Goal: Task Accomplishment & Management: Use online tool/utility

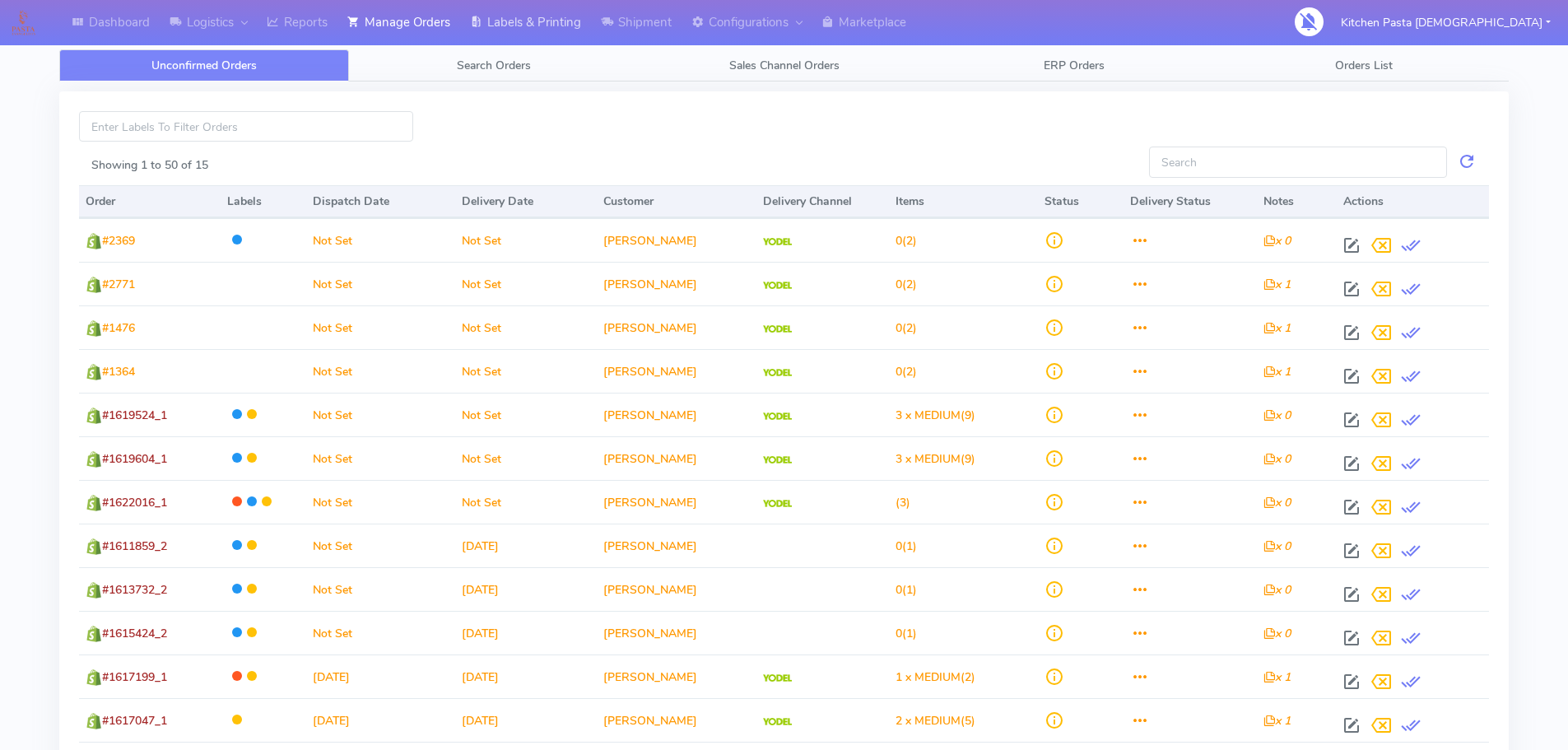
click at [551, 30] on link "Labels & Printing" at bounding box center [525, 22] width 131 height 46
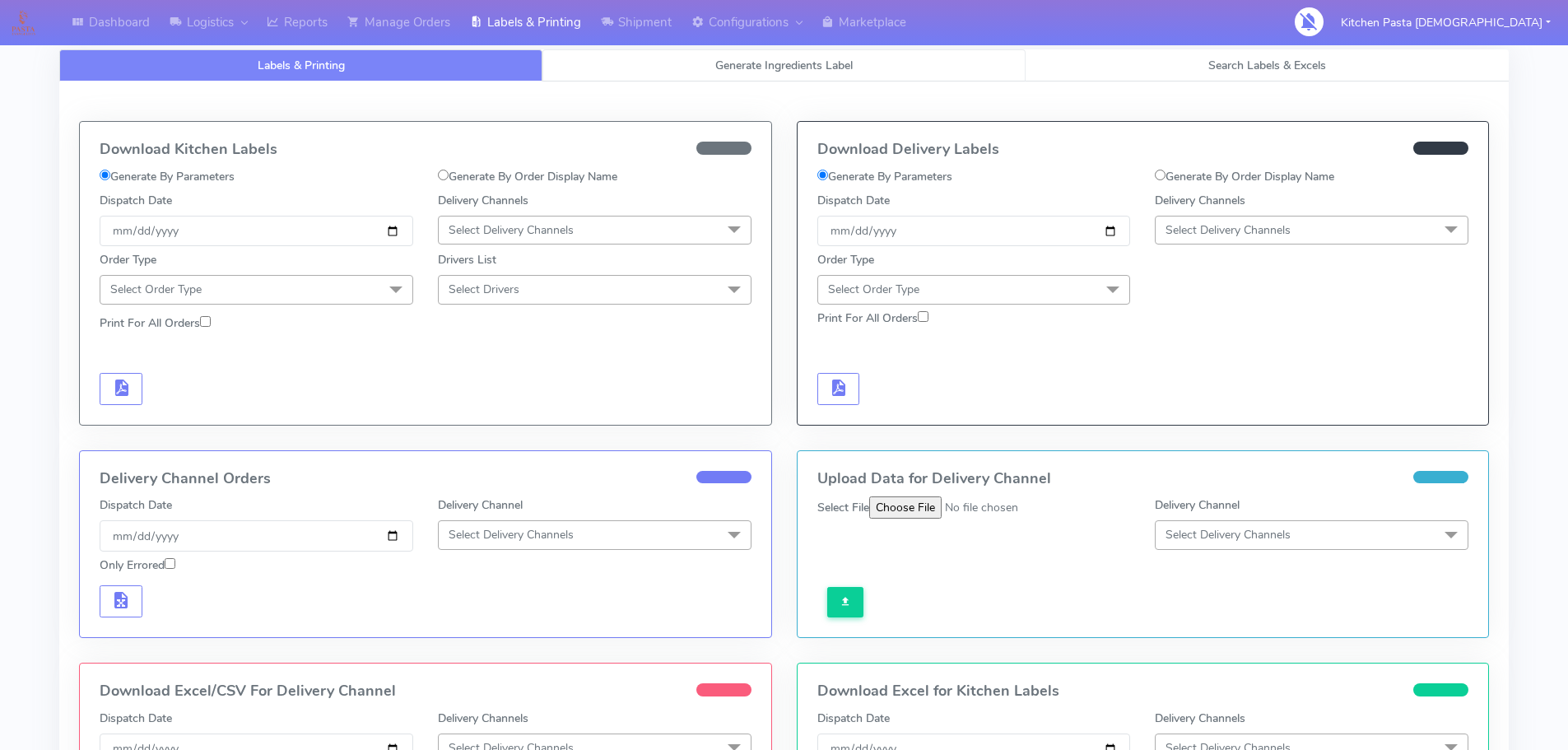
click at [764, 63] on span "Generate Ingredients Label" at bounding box center [784, 65] width 138 height 16
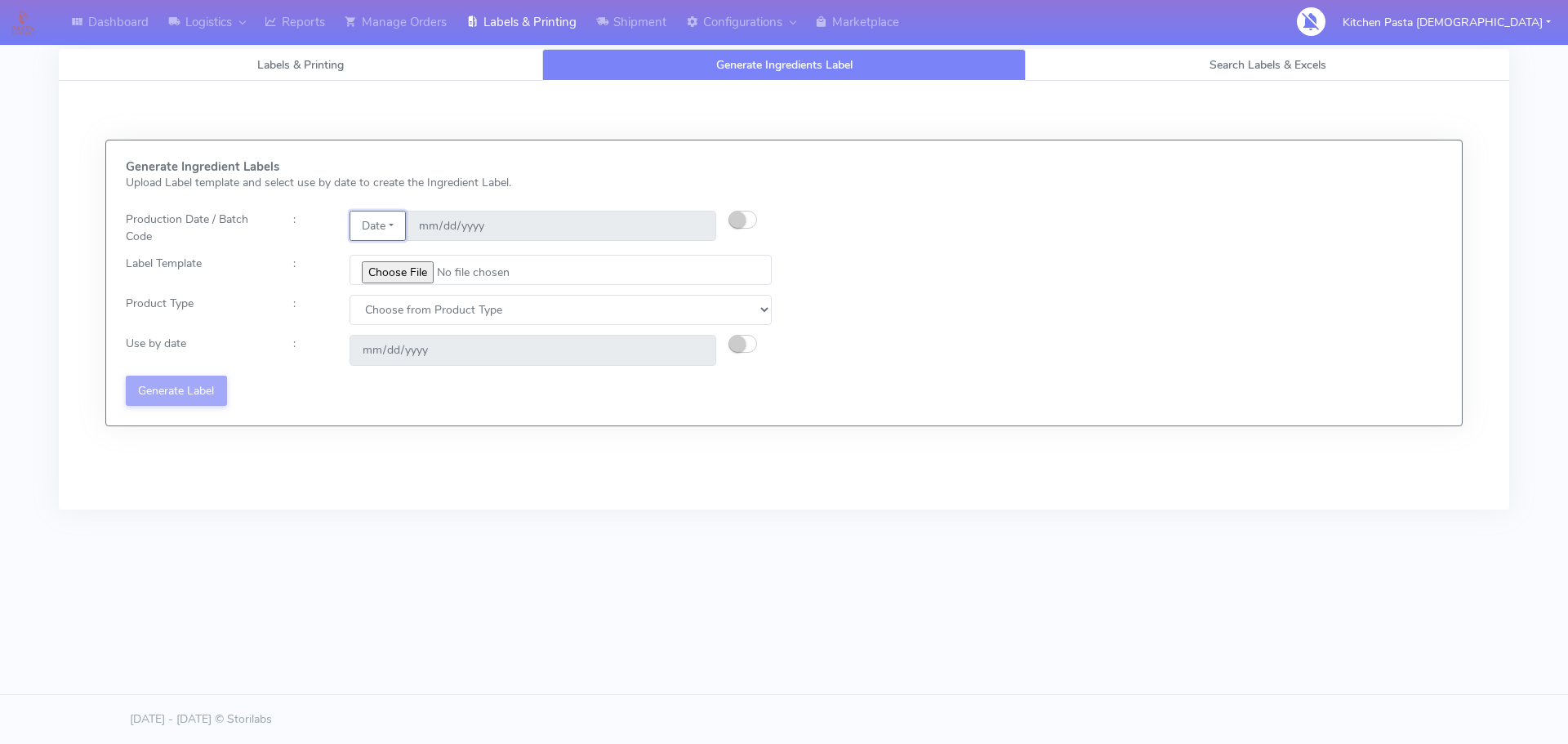
click at [380, 226] on button "Date" at bounding box center [377, 225] width 56 height 30
click at [389, 257] on link "Code" at bounding box center [415, 258] width 129 height 27
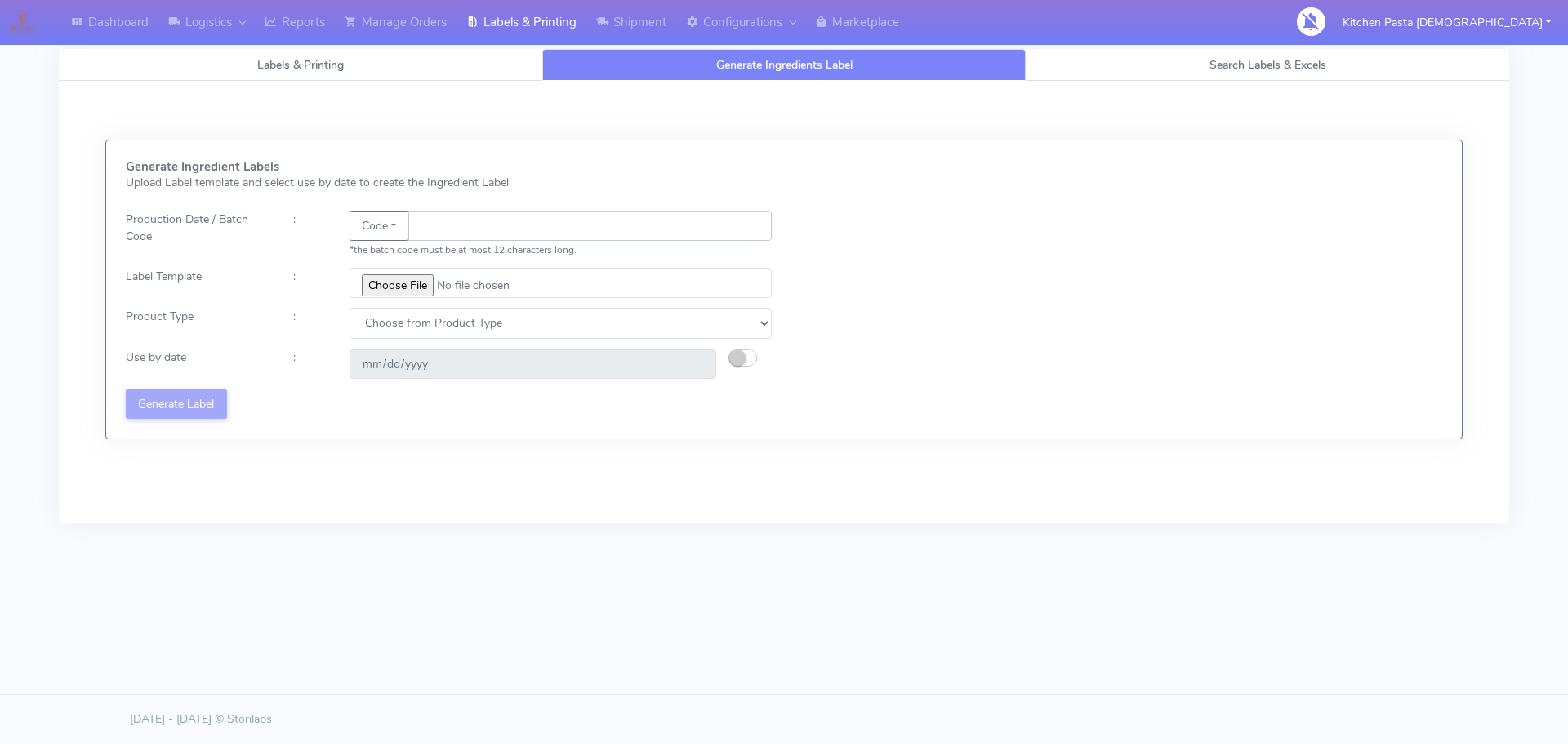
click at [441, 227] on input "text" at bounding box center [590, 225] width 363 height 30
type input "25245"
click at [422, 280] on input "file" at bounding box center [561, 282] width 422 height 30
type input "C:\fakepath\Beef & Chianti Lasagne 1 v3.jpg"
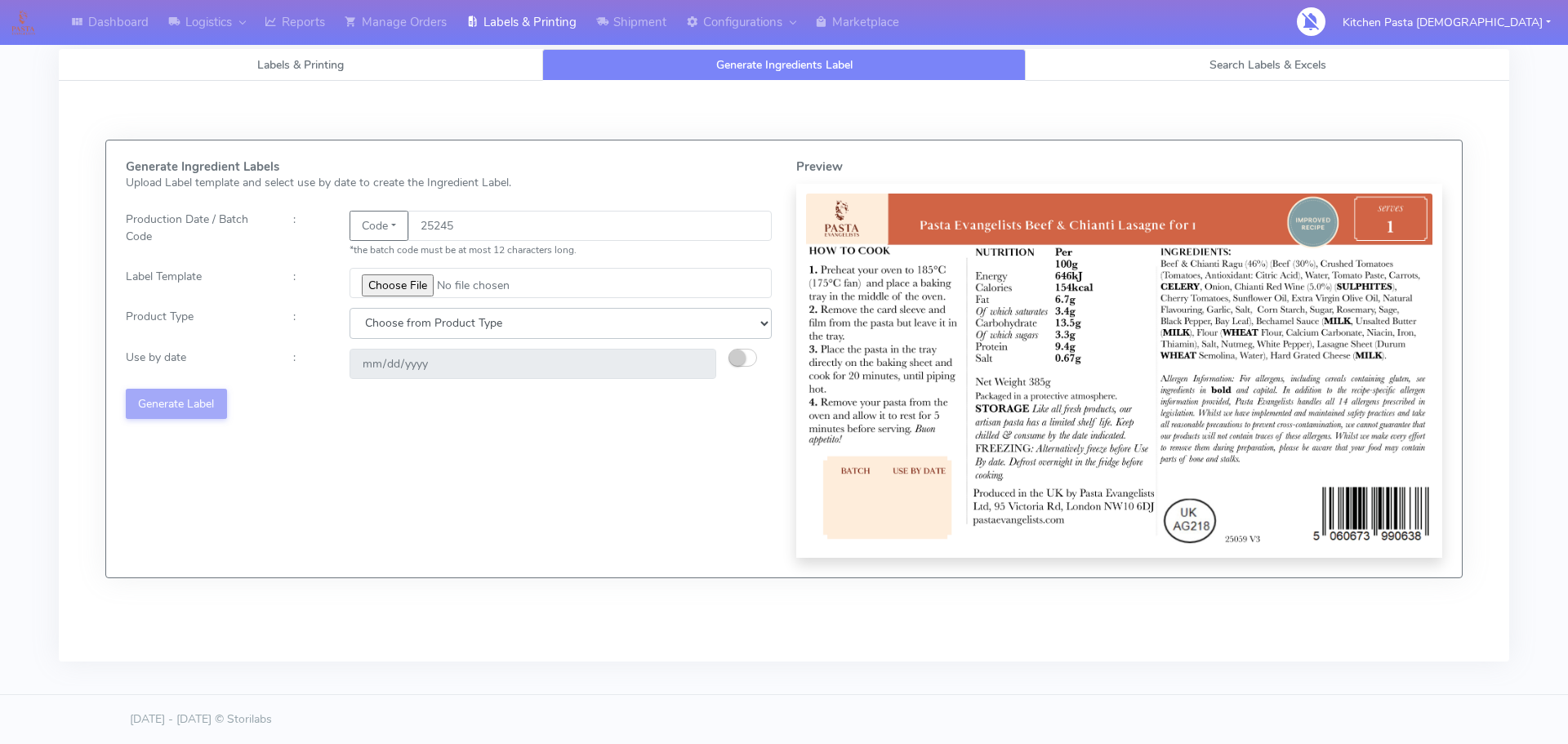
click at [425, 333] on select "Choose from Product Type ECOM ERETAIL CIRCULAR CIRC_DESERTS LASAGNE" at bounding box center [561, 323] width 422 height 30
select select "4"
click at [350, 308] on select "Choose from Product Type ECOM ERETAIL CIRCULAR CIRC_DESERTS LASAGNE" at bounding box center [561, 323] width 422 height 30
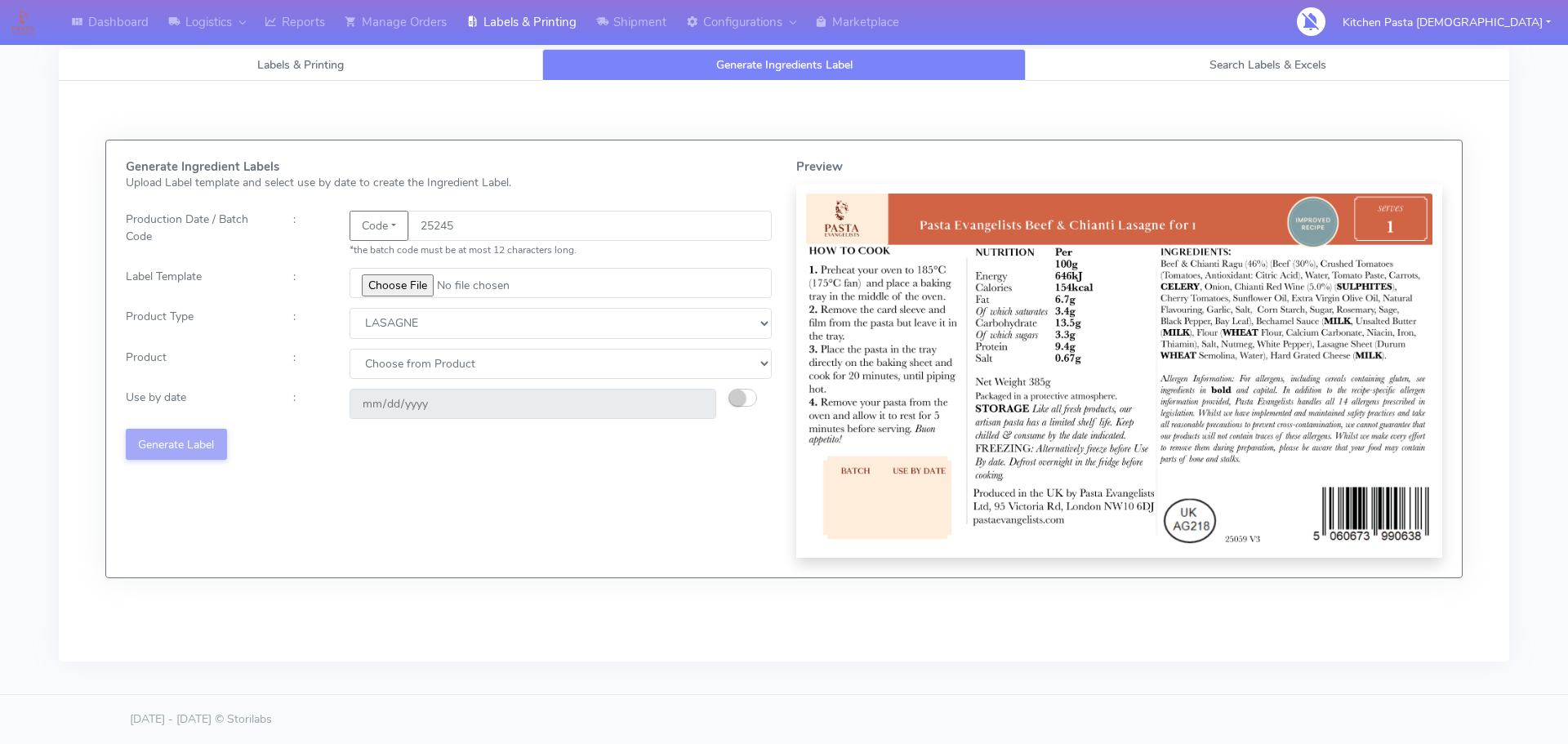
click at [416, 382] on div "Generate Ingredient Labels Upload Label template and select use by date to crea…" at bounding box center [448, 359] width 671 height 397
drag, startPoint x: 397, startPoint y: 368, endPoint x: 397, endPoint y: 377, distance: 9.0
click at [397, 368] on select "Choose from Product LASAGNE" at bounding box center [561, 363] width 422 height 30
select select "0"
click at [350, 348] on select "Choose from Product LASAGNE" at bounding box center [561, 363] width 422 height 30
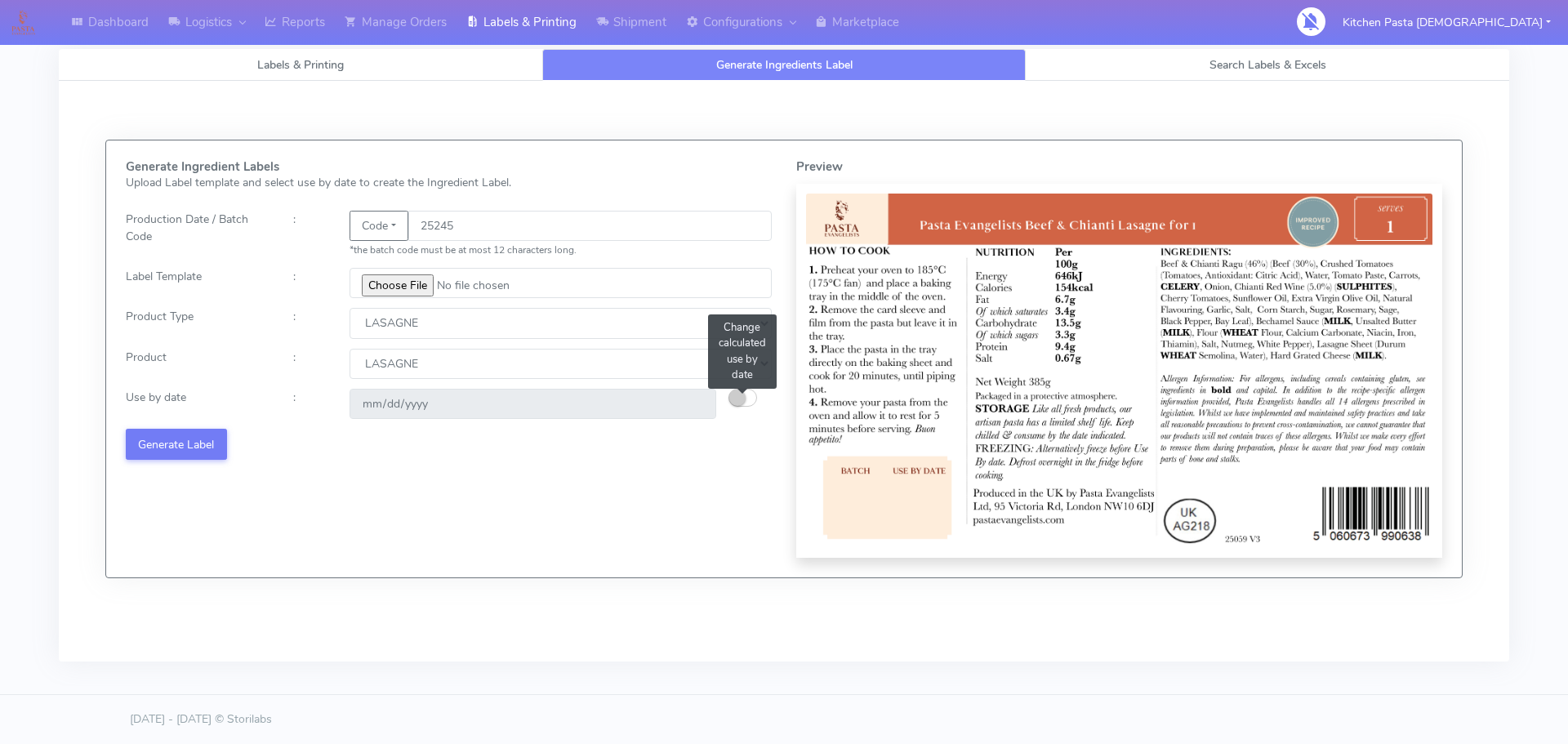
click at [750, 398] on button "button" at bounding box center [742, 397] width 29 height 18
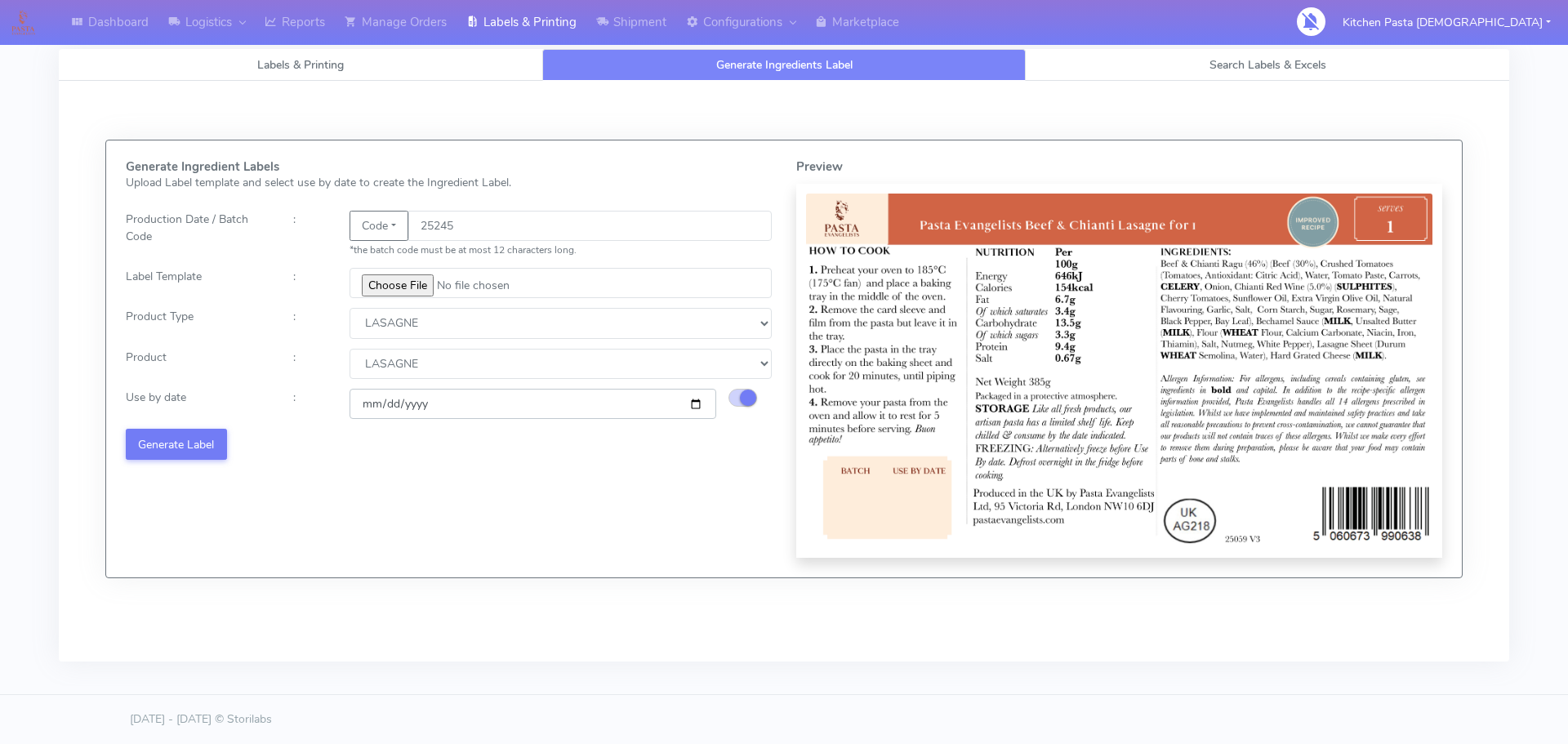
click at [695, 402] on input "[DATE]" at bounding box center [533, 404] width 367 height 30
type input "[DATE]"
click at [184, 449] on button "Generate Label" at bounding box center [176, 443] width 101 height 30
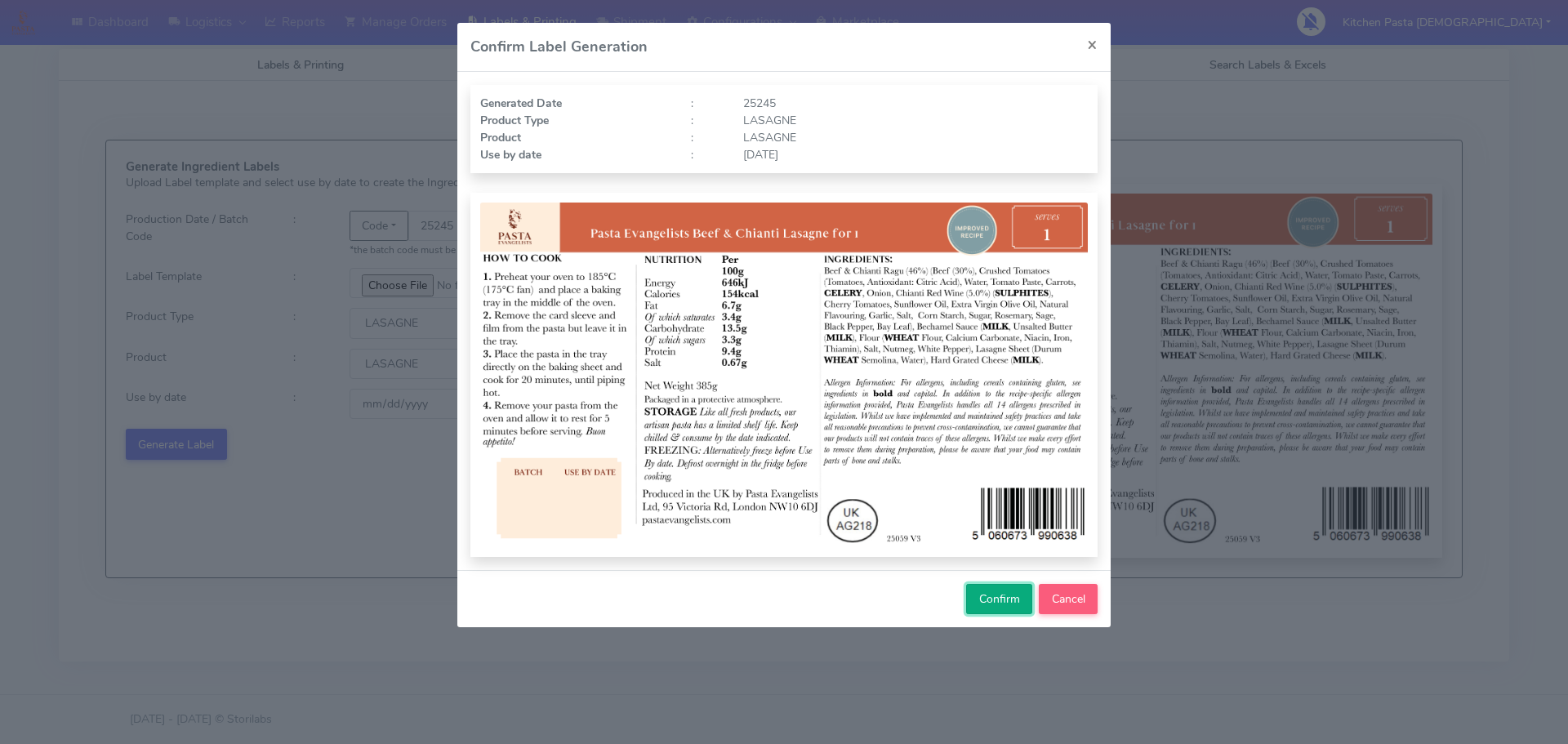
click at [987, 585] on button "Confirm" at bounding box center [1000, 598] width 66 height 30
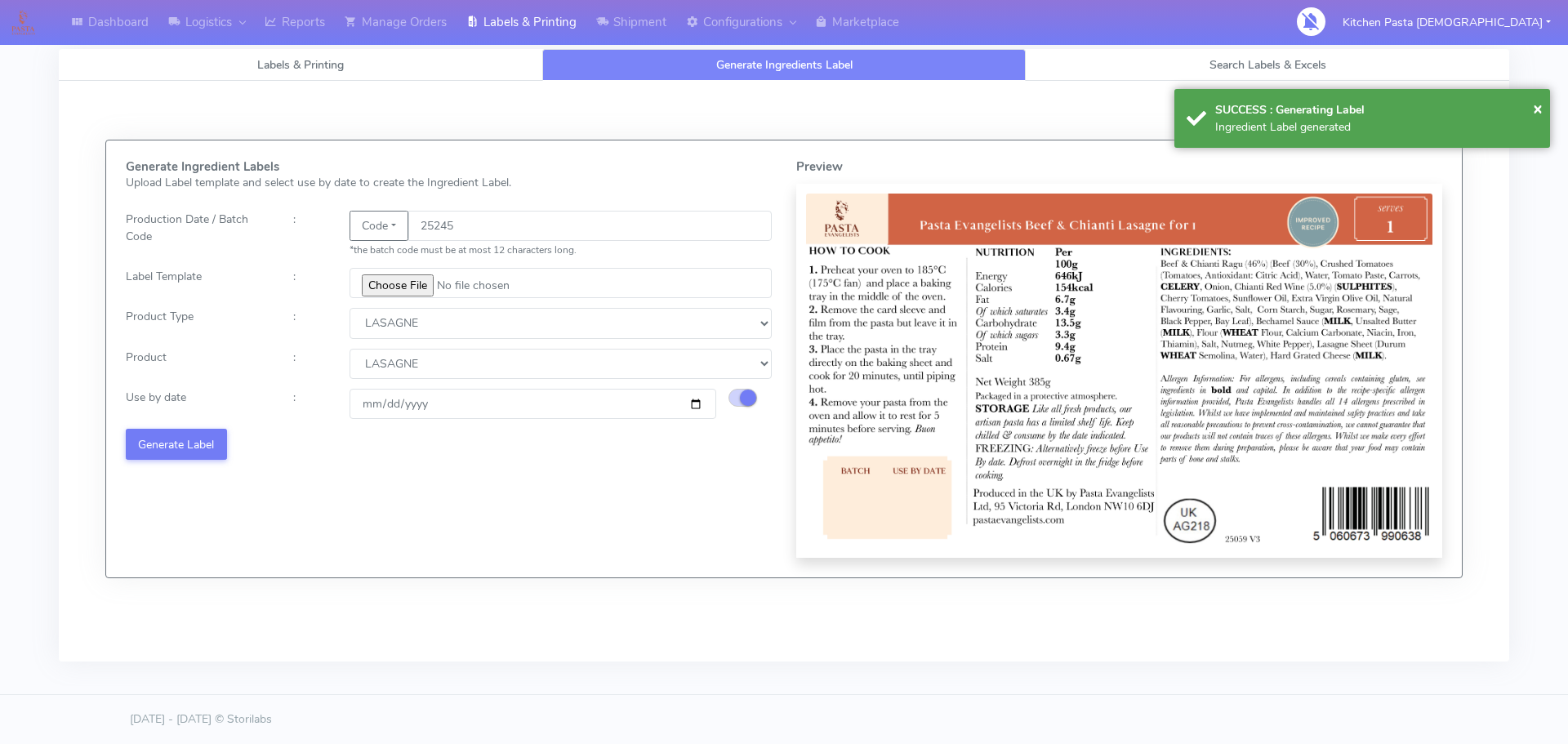
select select
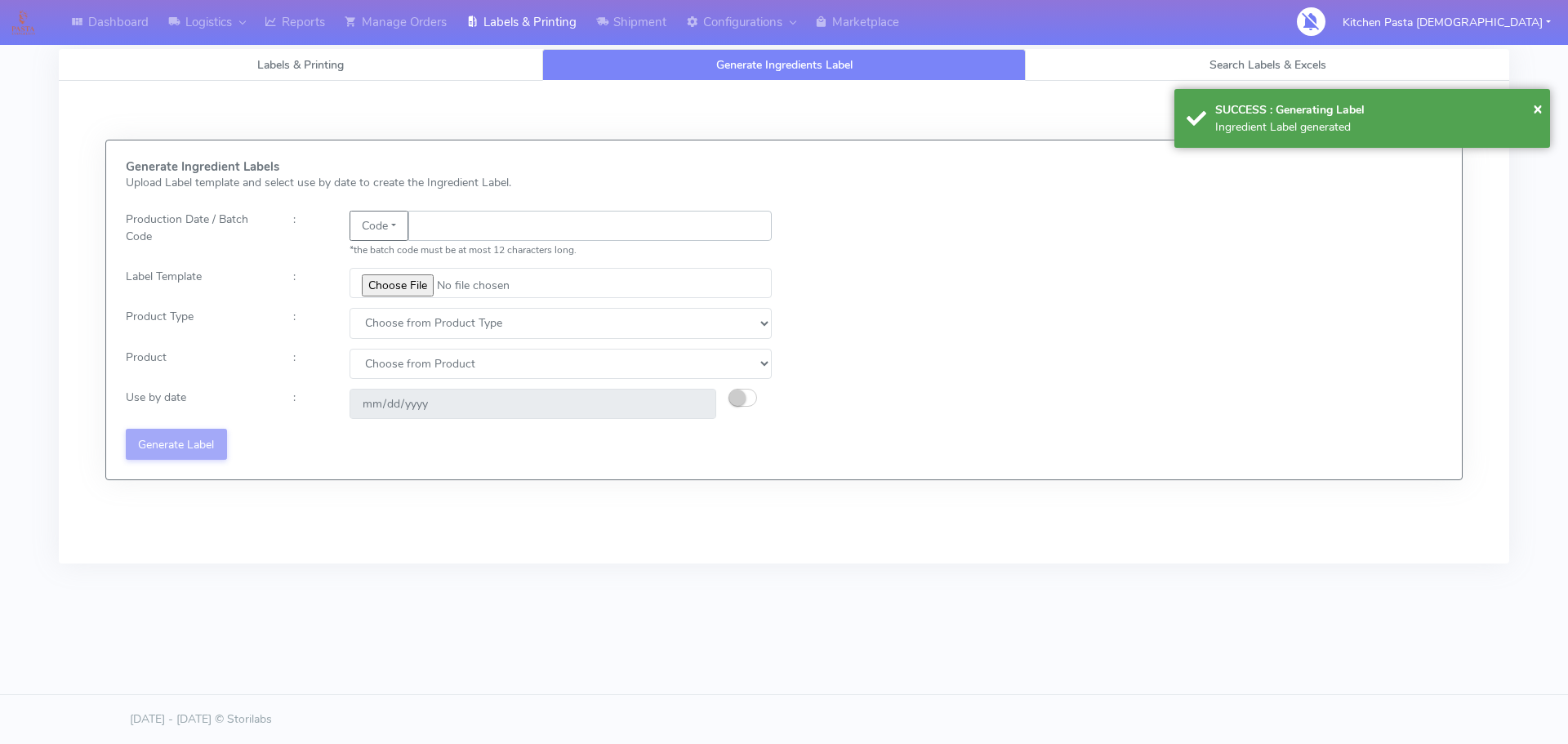
click at [470, 220] on input "text" at bounding box center [590, 225] width 363 height 30
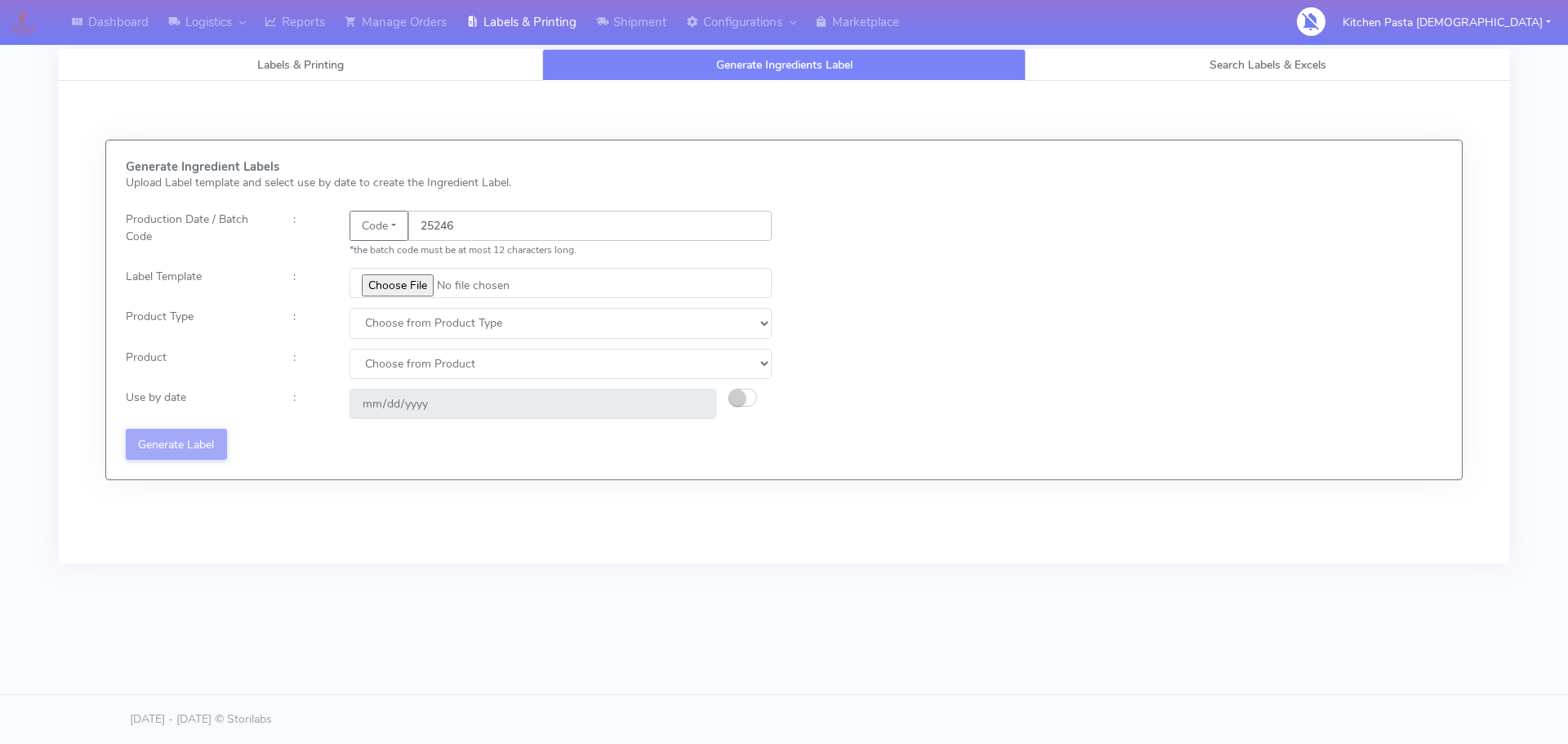
type input "25246"
click at [397, 283] on input "file" at bounding box center [561, 282] width 422 height 30
type input "C:\fakepath\Pasta Evangelists truffle mac & cheese for 1_V2.jpg"
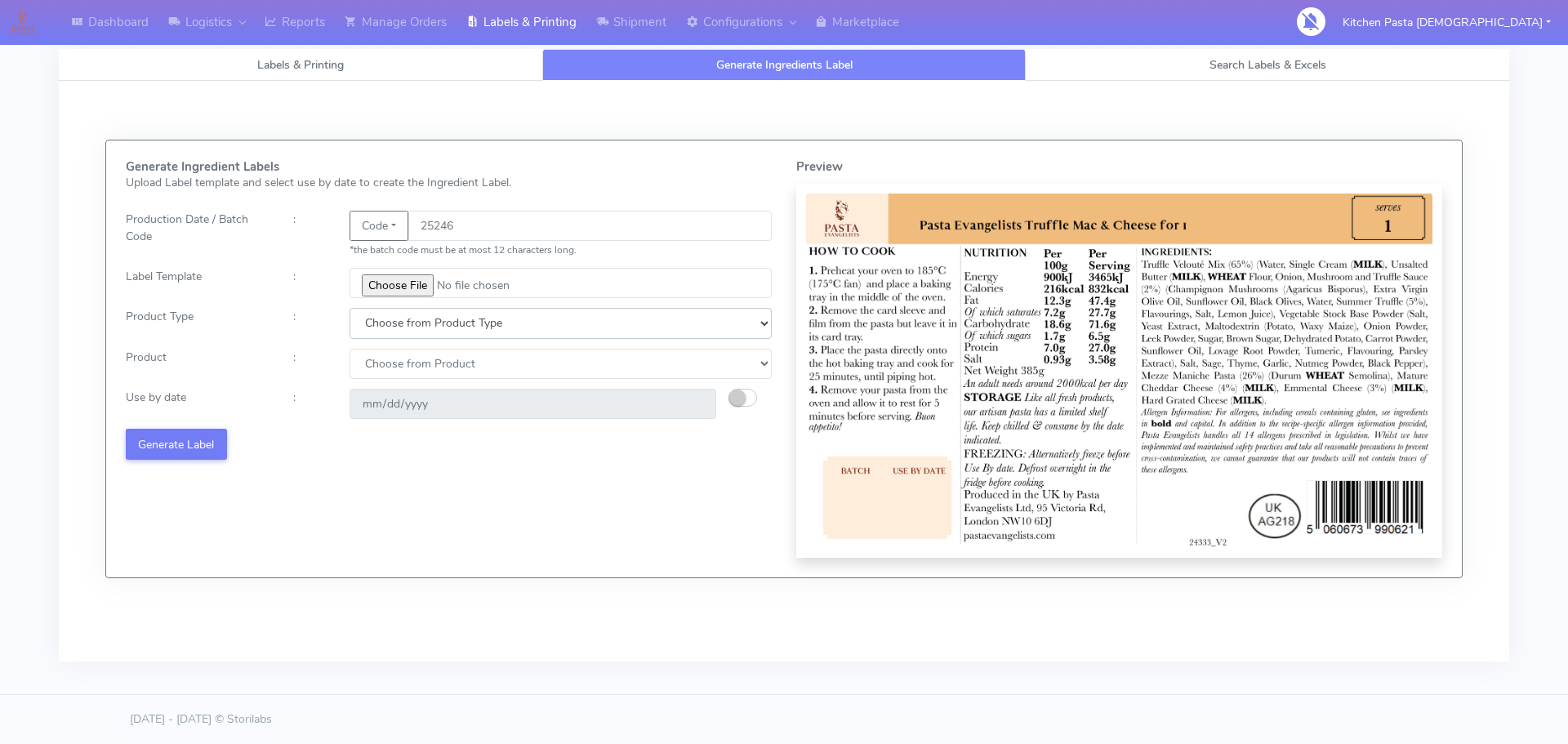
drag, startPoint x: 421, startPoint y: 324, endPoint x: 415, endPoint y: 334, distance: 11.7
click at [421, 324] on select "Choose from Product Type ECOM ERETAIL CIRCULAR CIRC_DESERTS LASAGNE" at bounding box center [561, 323] width 422 height 30
select select "4"
click at [350, 308] on select "Choose from Product Type ECOM ERETAIL CIRCULAR CIRC_DESERTS LASAGNE" at bounding box center [561, 323] width 422 height 30
drag, startPoint x: 376, startPoint y: 354, endPoint x: 389, endPoint y: 378, distance: 27.3
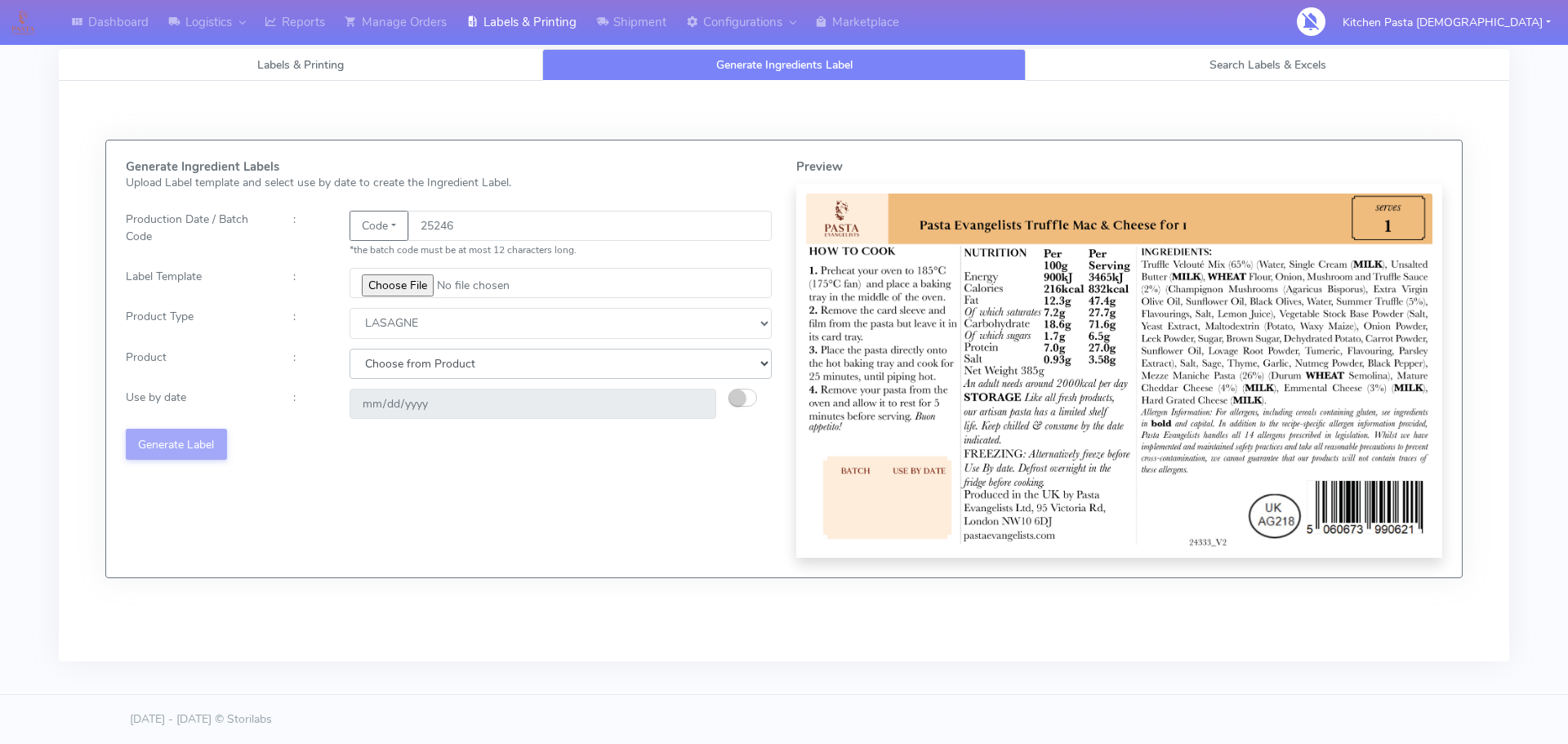
click at [377, 358] on select "Choose from Product LASAGNE" at bounding box center [561, 363] width 422 height 30
select select "0"
click at [350, 348] on select "Choose from Product LASAGNE" at bounding box center [561, 363] width 422 height 30
click at [743, 394] on small "button" at bounding box center [738, 397] width 17 height 17
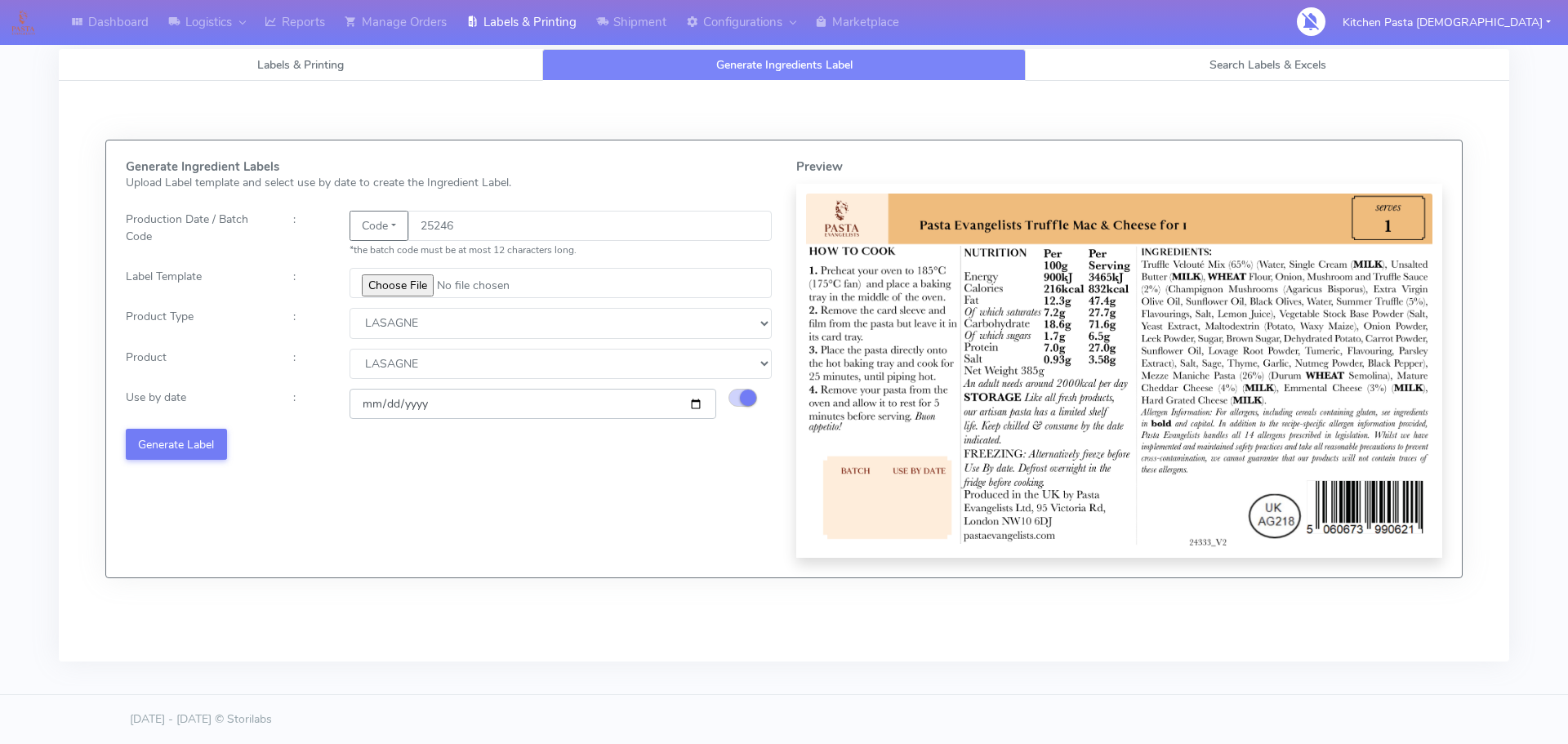
click at [698, 403] on input "[DATE]" at bounding box center [533, 404] width 367 height 30
type input "[DATE]"
click at [169, 429] on button "Generate Label" at bounding box center [176, 443] width 101 height 30
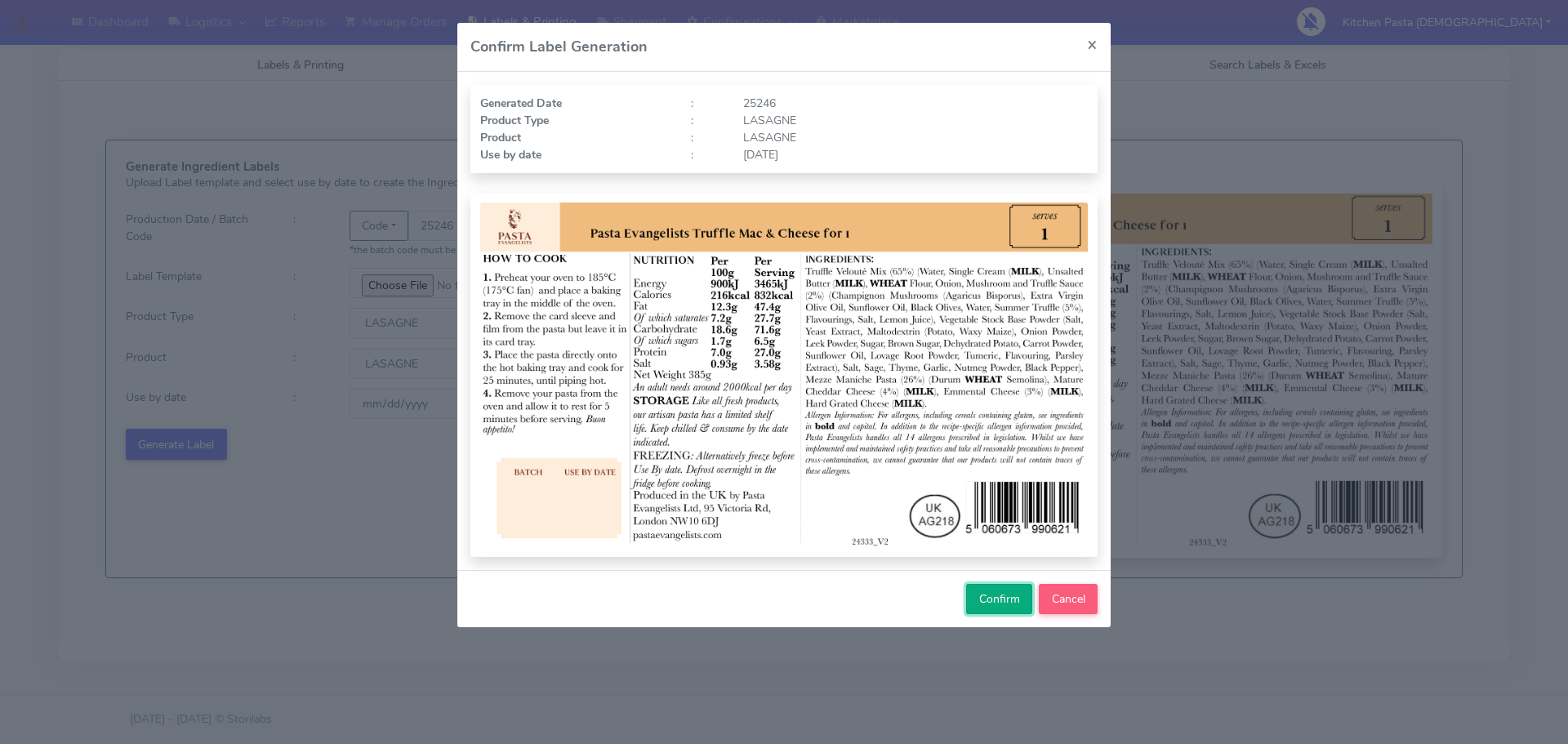
click at [991, 599] on span "Confirm" at bounding box center [1000, 598] width 41 height 16
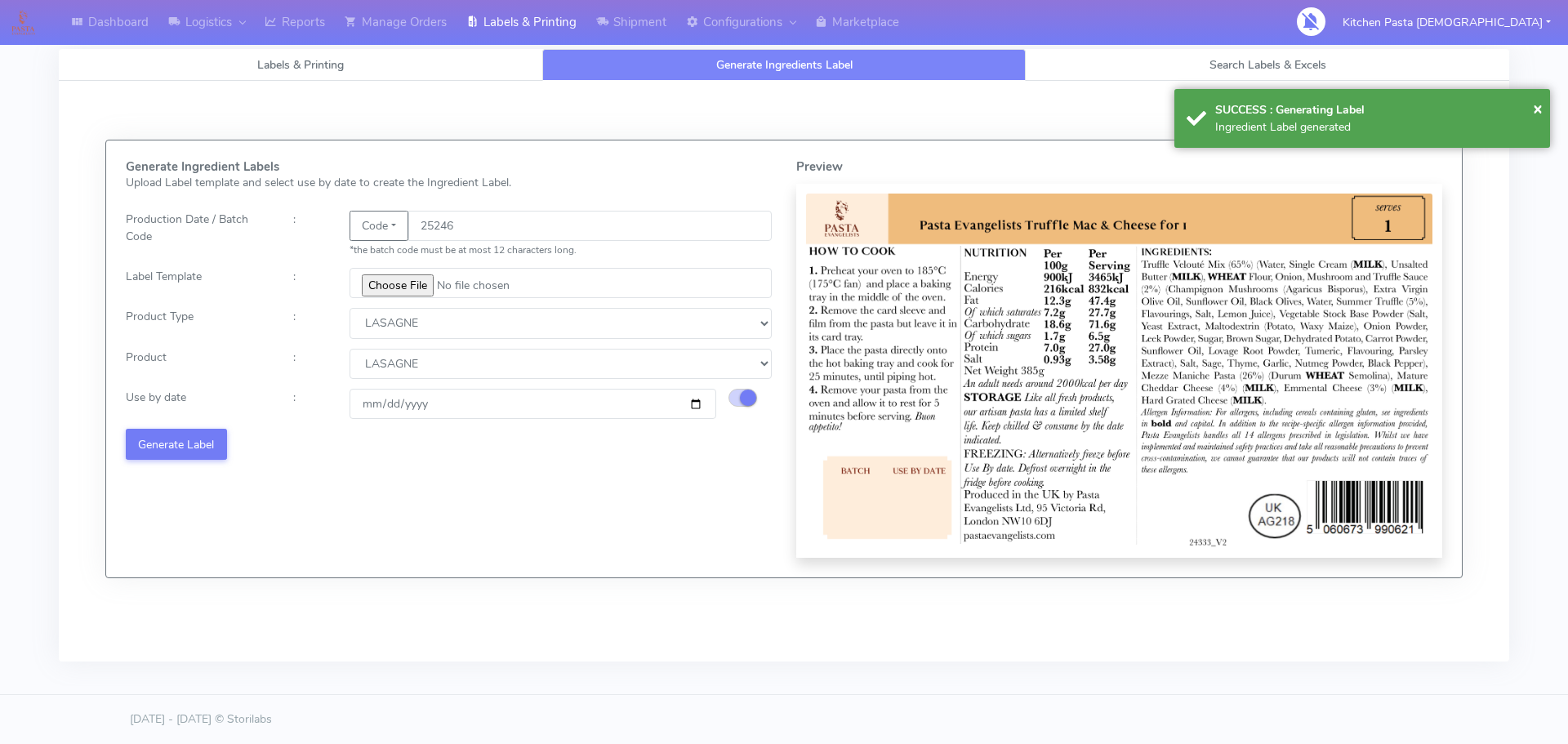
select select
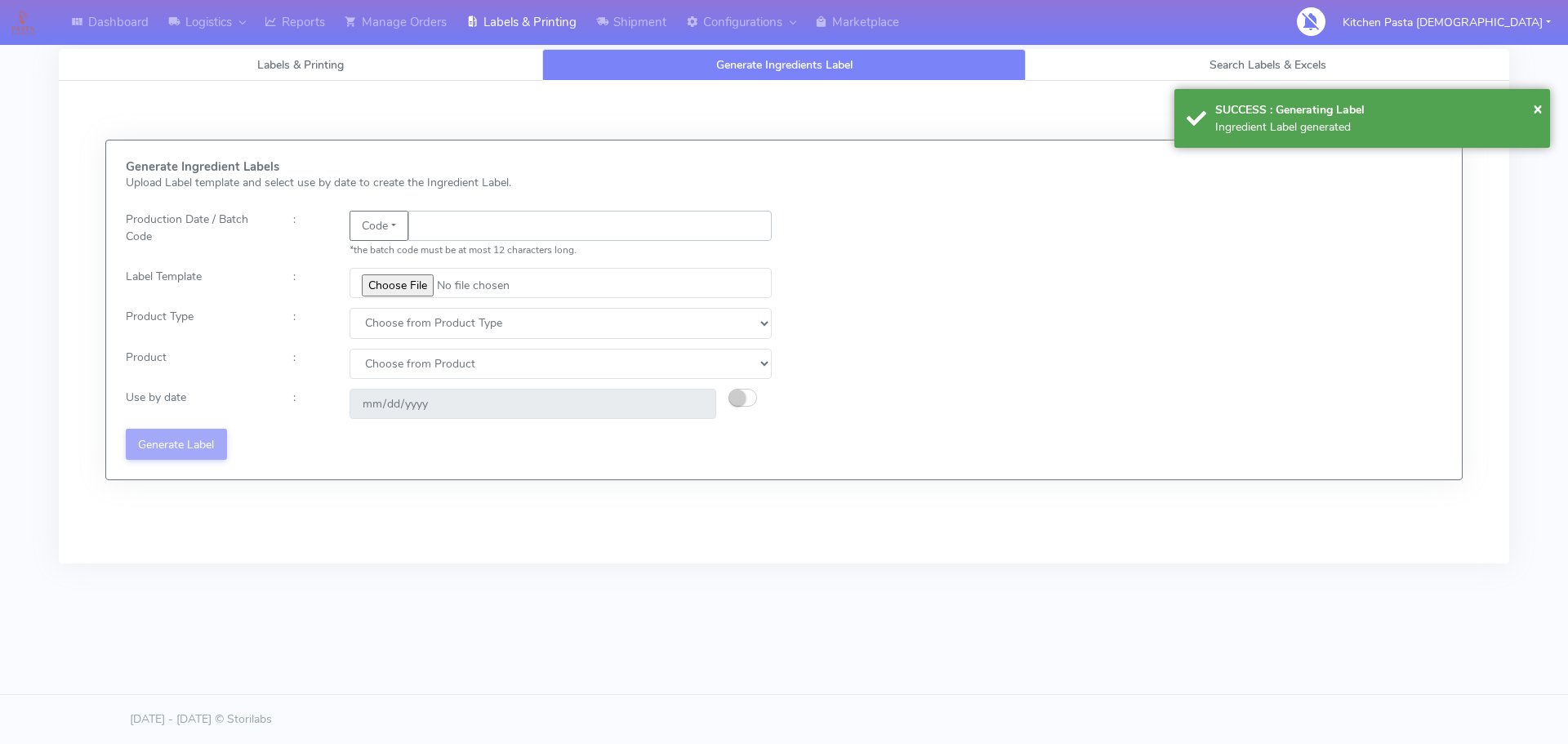
click at [469, 229] on input "text" at bounding box center [590, 225] width 363 height 30
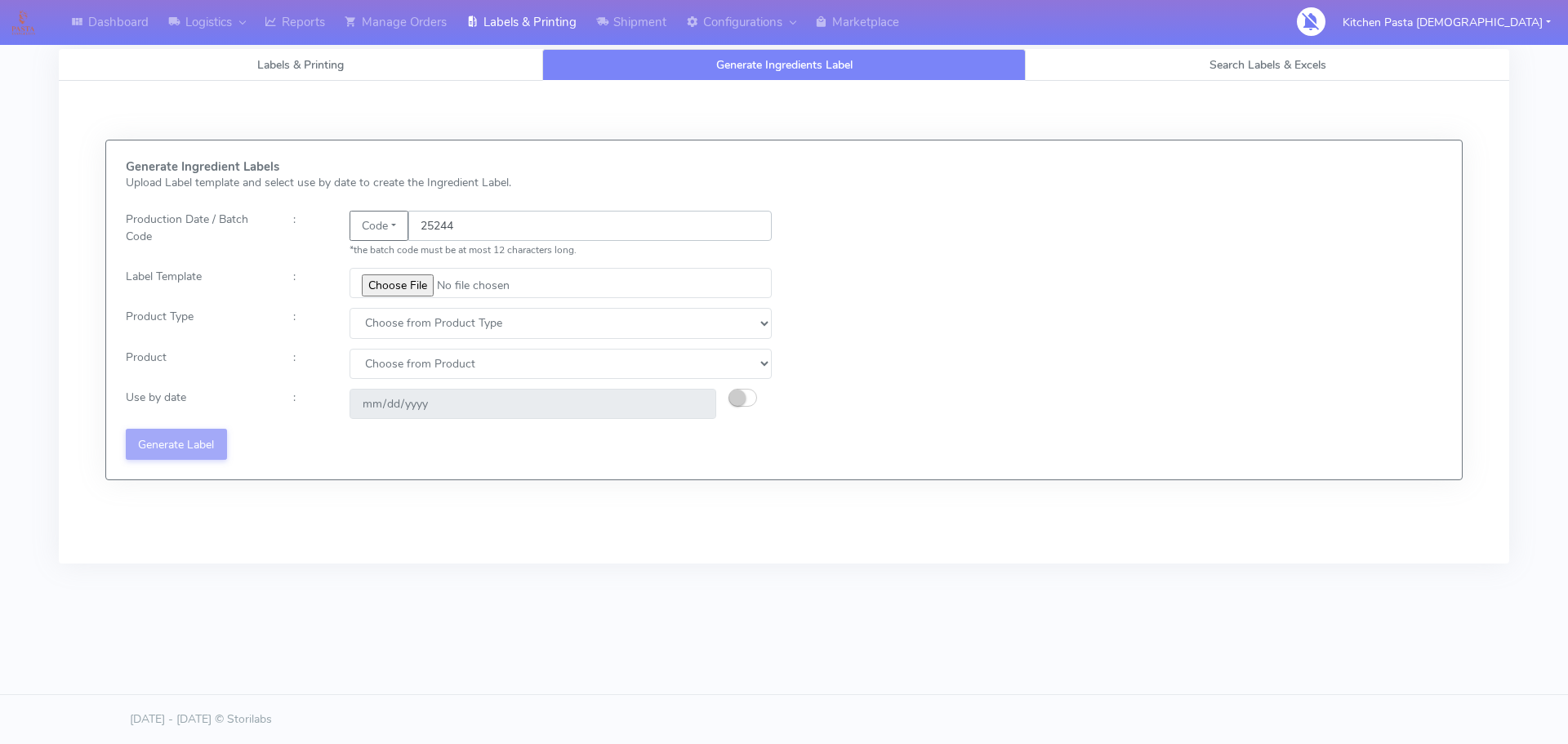
type input "25244"
click at [382, 282] on input "file" at bounding box center [561, 282] width 422 height 30
type input "C:\fakepath\Spicy Prawn Mac and Cheese v1.jpg"
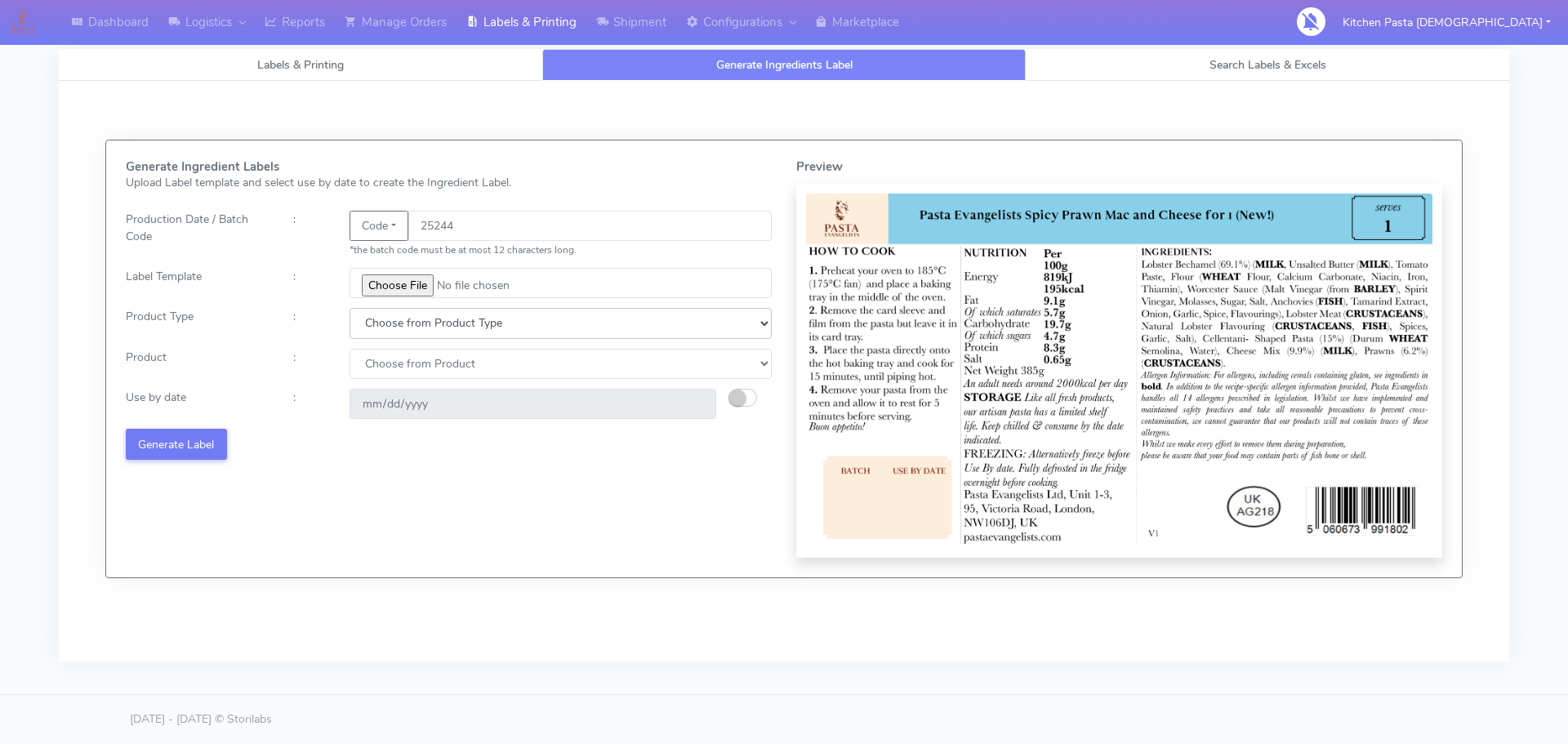
drag, startPoint x: 411, startPoint y: 318, endPoint x: 404, endPoint y: 333, distance: 16.6
click at [411, 318] on select "Choose from Product Type ECOM ERETAIL CIRCULAR CIRC_DESERTS LASAGNE" at bounding box center [561, 323] width 422 height 30
select select "4"
click at [350, 308] on select "Choose from Product Type ECOM ERETAIL CIRCULAR CIRC_DESERTS LASAGNE" at bounding box center [561, 323] width 422 height 30
click at [393, 368] on select "Choose from Product LASAGNE" at bounding box center [561, 363] width 422 height 30
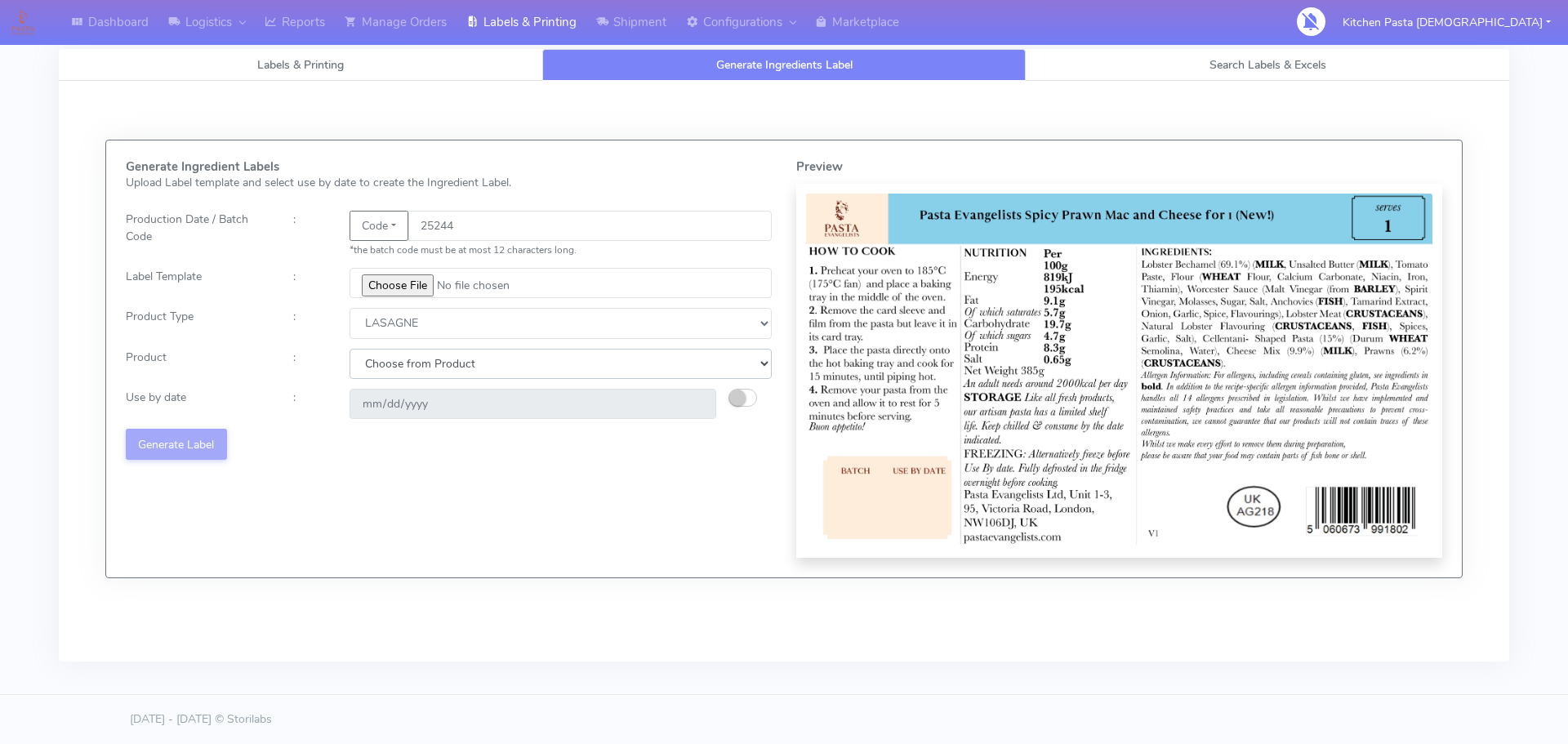
select select "0"
click at [350, 348] on select "Choose from Product LASAGNE" at bounding box center [561, 363] width 422 height 30
click at [740, 396] on small "button" at bounding box center [738, 397] width 17 height 17
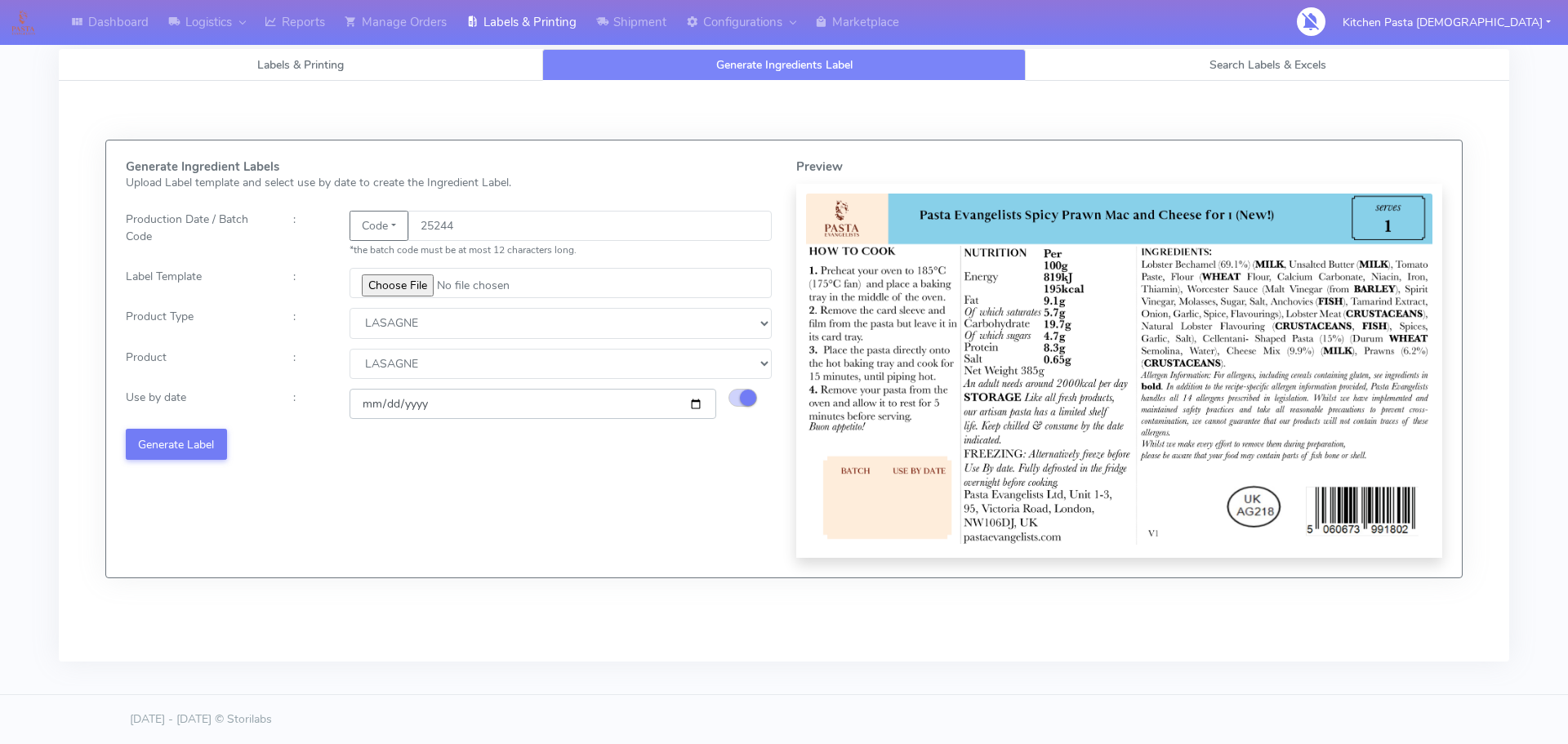
click at [698, 403] on input "[DATE]" at bounding box center [533, 404] width 367 height 30
type input "[DATE]"
click at [193, 448] on button "Generate Label" at bounding box center [176, 443] width 101 height 30
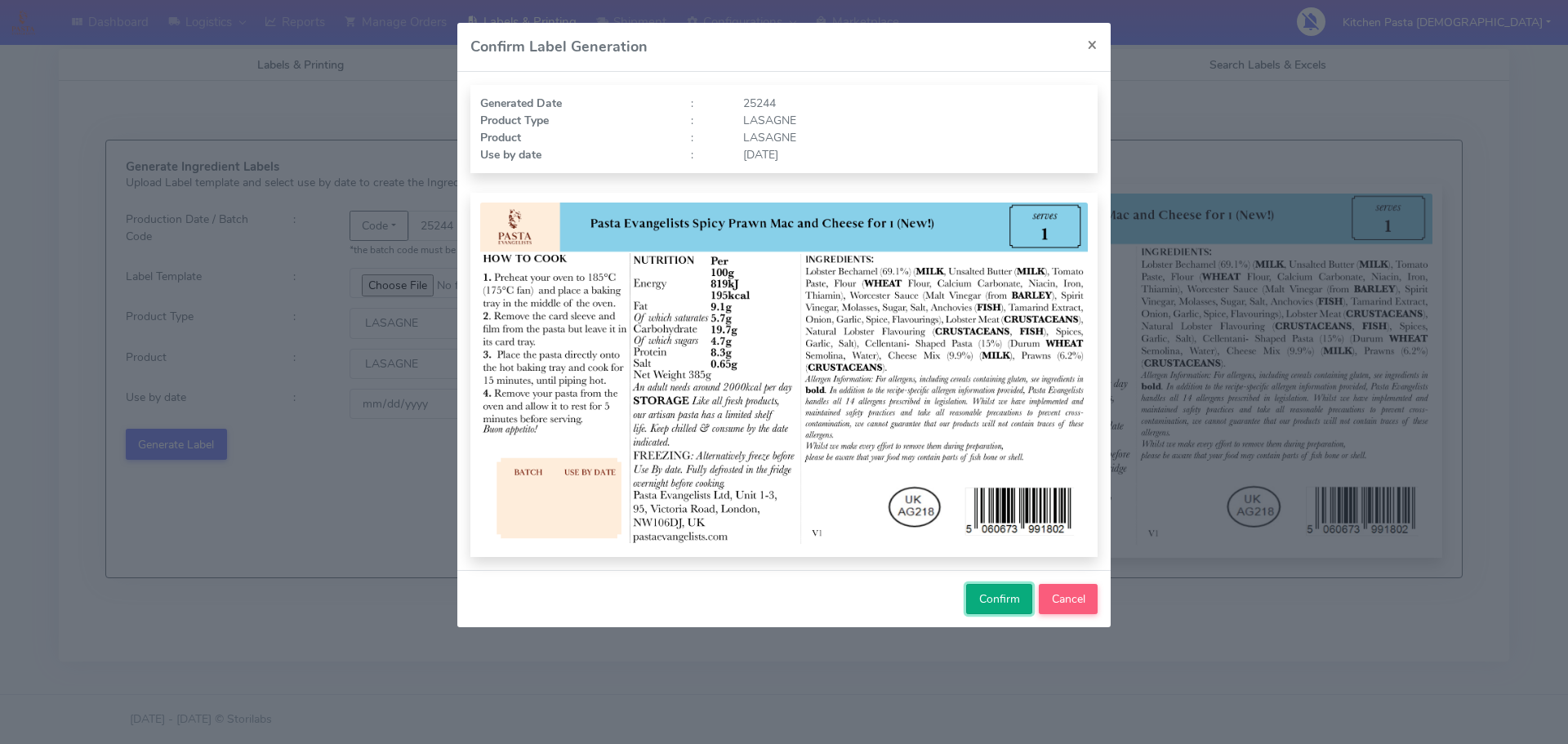
click at [989, 602] on span "Confirm" at bounding box center [1000, 598] width 41 height 16
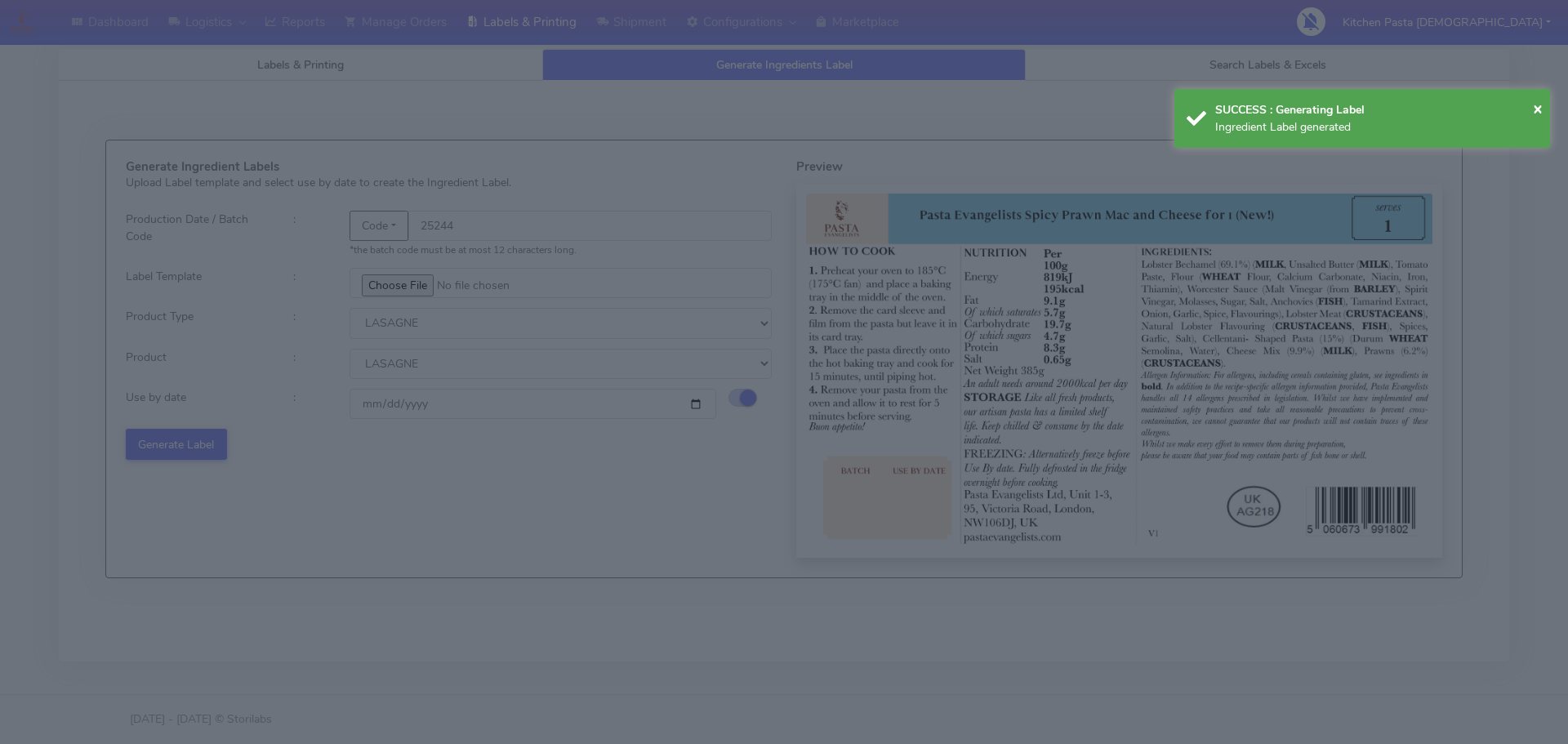
select select
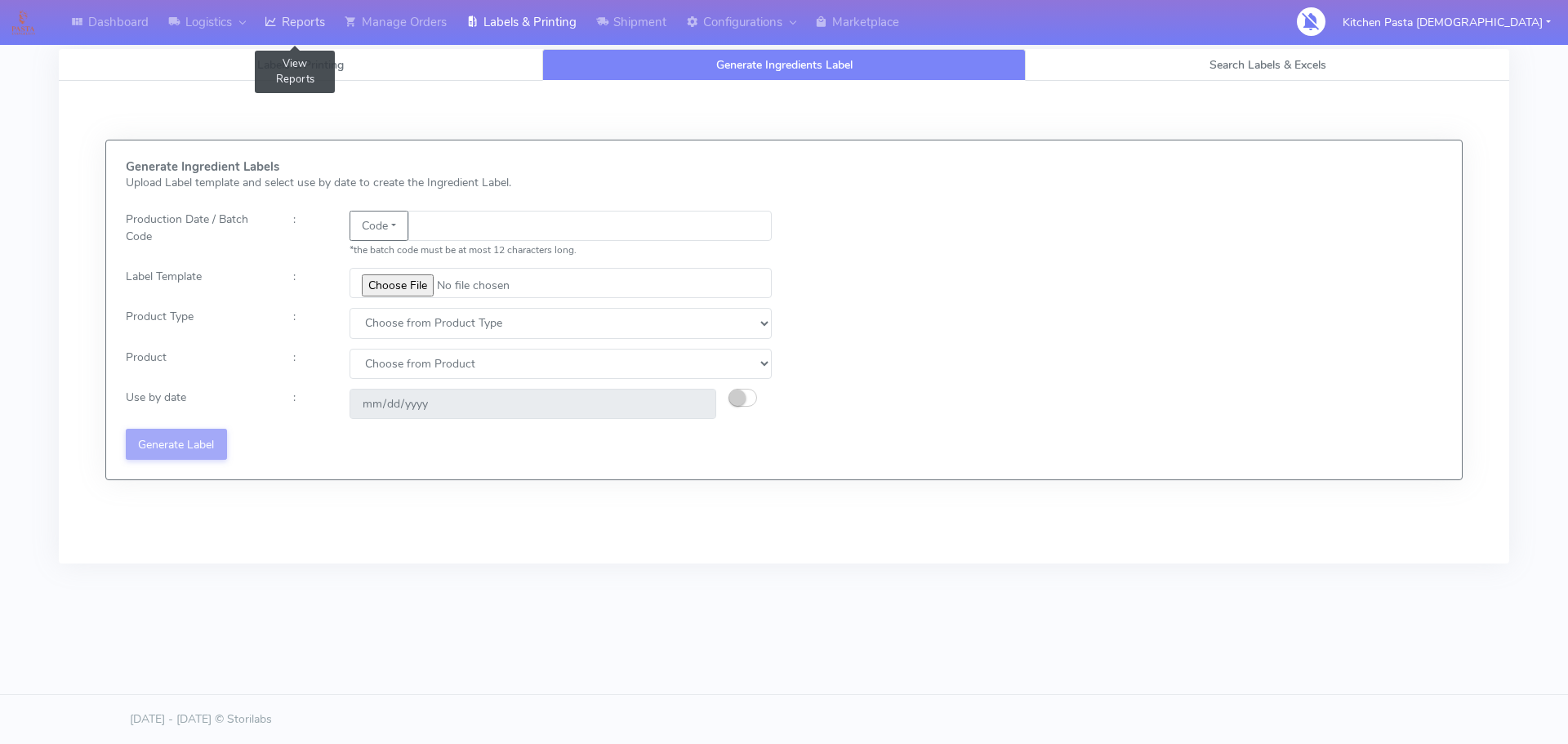
click at [311, 25] on link "Reports" at bounding box center [294, 22] width 80 height 45
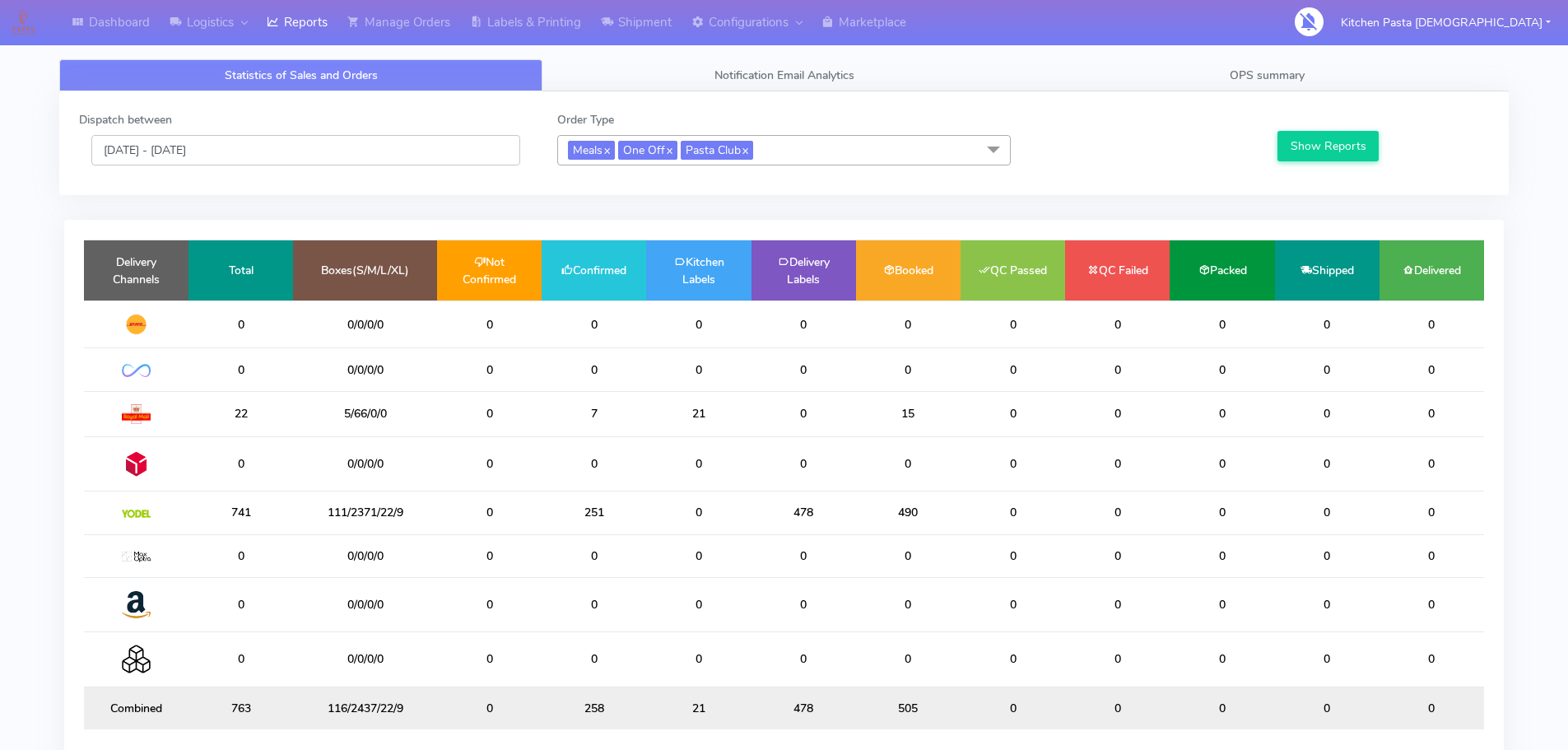
click at [424, 140] on input "[DATE] - [DATE]" at bounding box center [305, 150] width 428 height 31
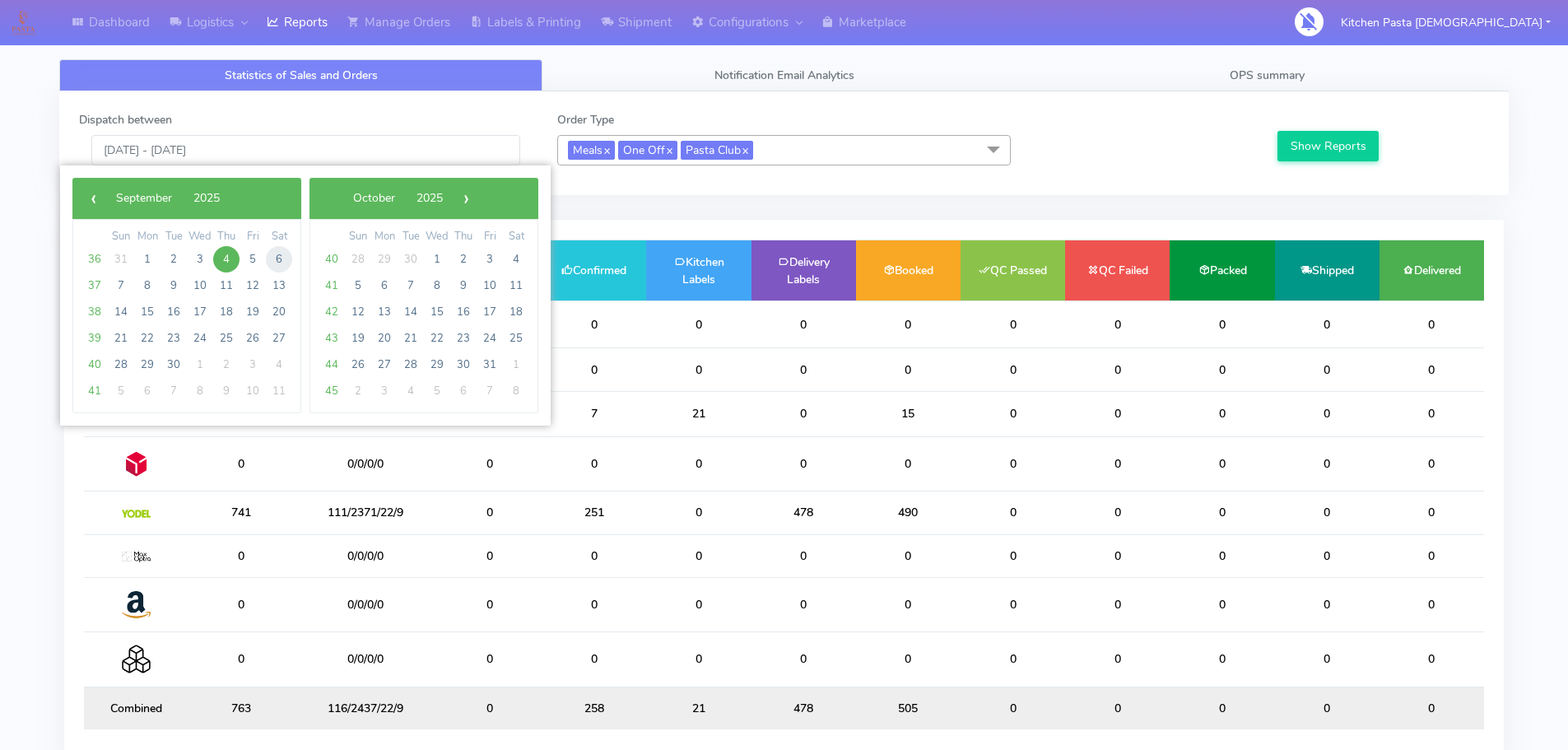
drag, startPoint x: 296, startPoint y: 256, endPoint x: 283, endPoint y: 258, distance: 13.2
click at [283, 258] on span "6" at bounding box center [279, 259] width 26 height 26
click at [284, 258] on span "6" at bounding box center [279, 259] width 26 height 26
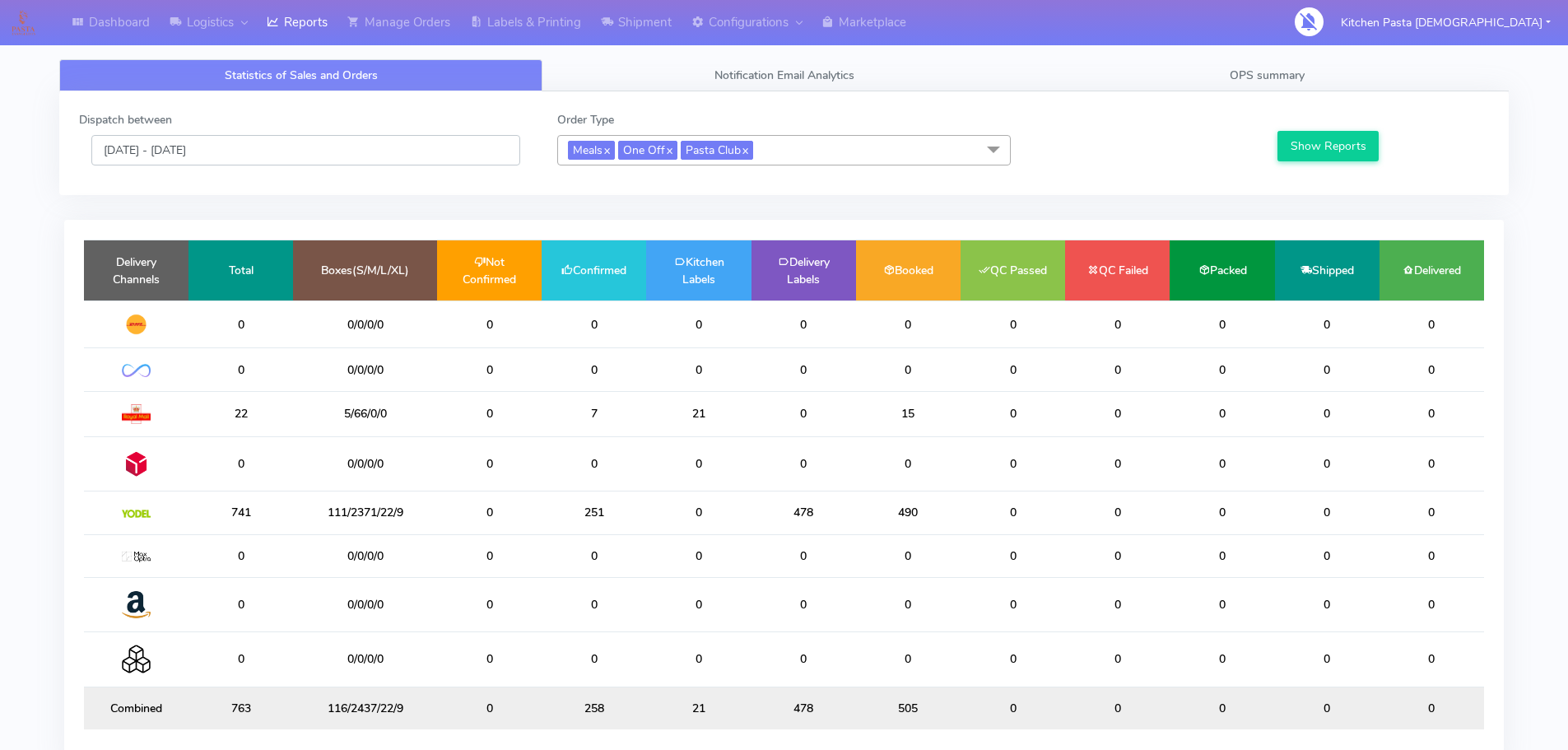
click at [254, 158] on input "[DATE] - [DATE]" at bounding box center [305, 150] width 428 height 31
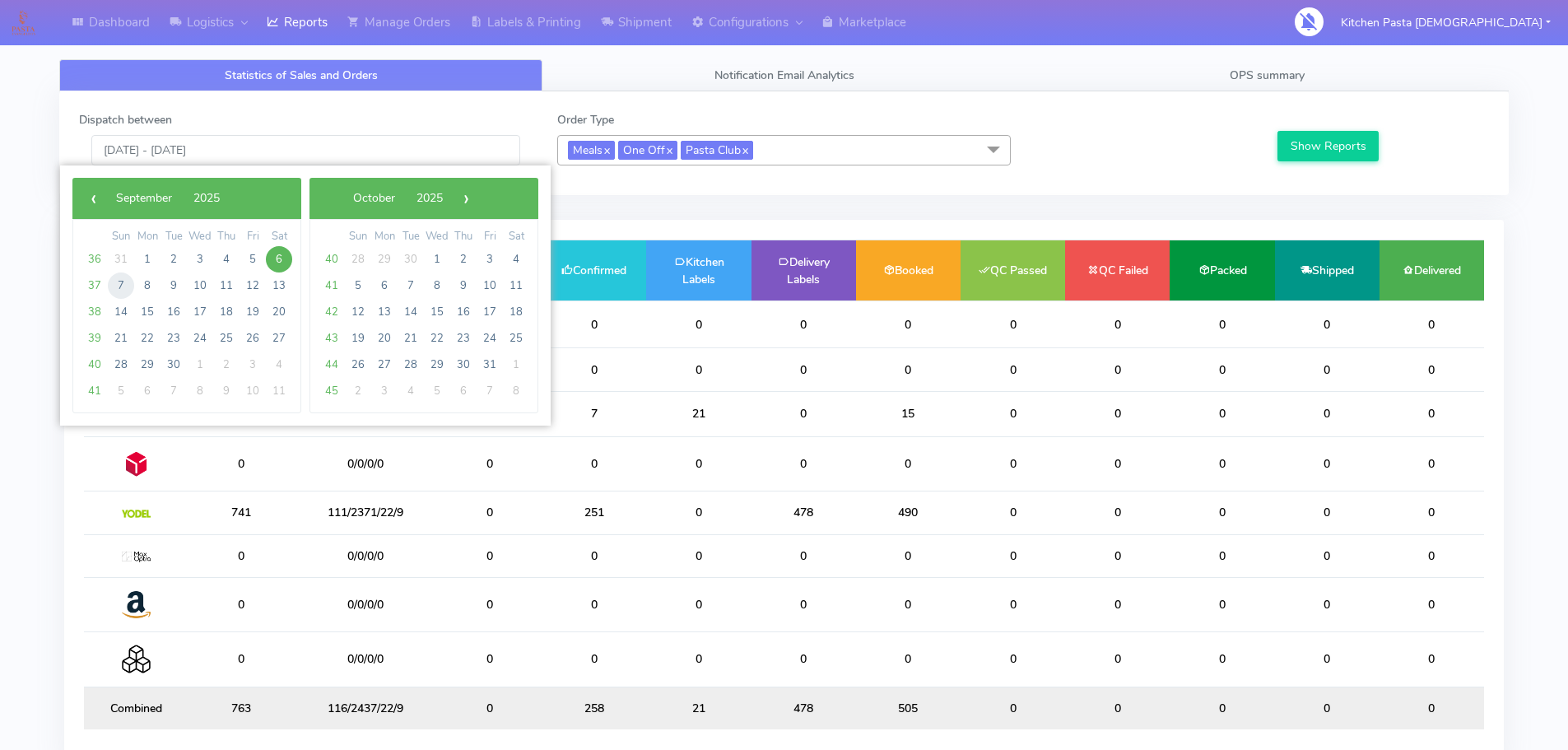
drag, startPoint x: 136, startPoint y: 283, endPoint x: 125, endPoint y: 287, distance: 11.7
click at [125, 287] on span "7" at bounding box center [121, 285] width 26 height 26
type input "[DATE] - [DATE]"
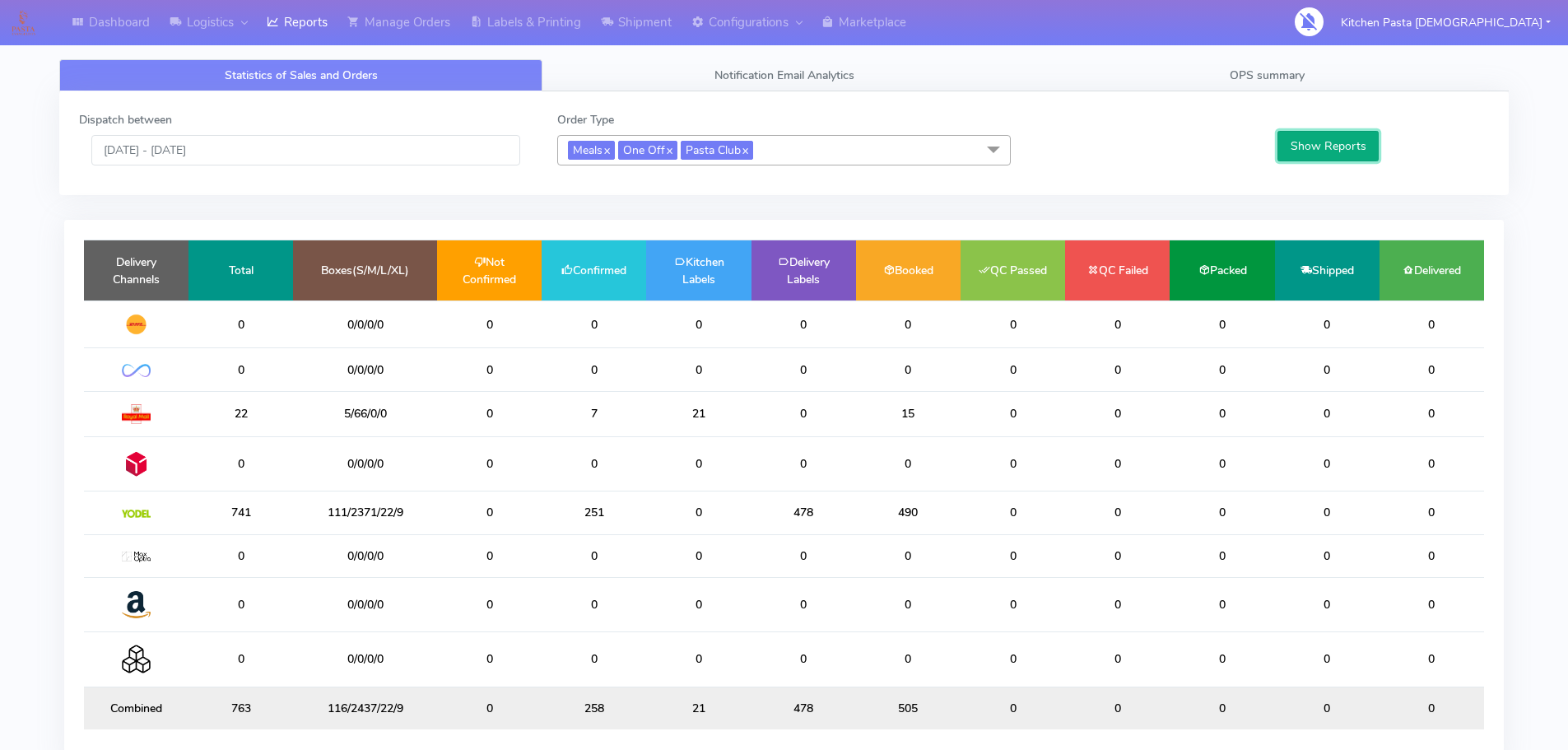
click at [1311, 142] on button "Show Reports" at bounding box center [1327, 146] width 101 height 31
click at [1298, 86] on link "OPS summary" at bounding box center [1267, 75] width 483 height 33
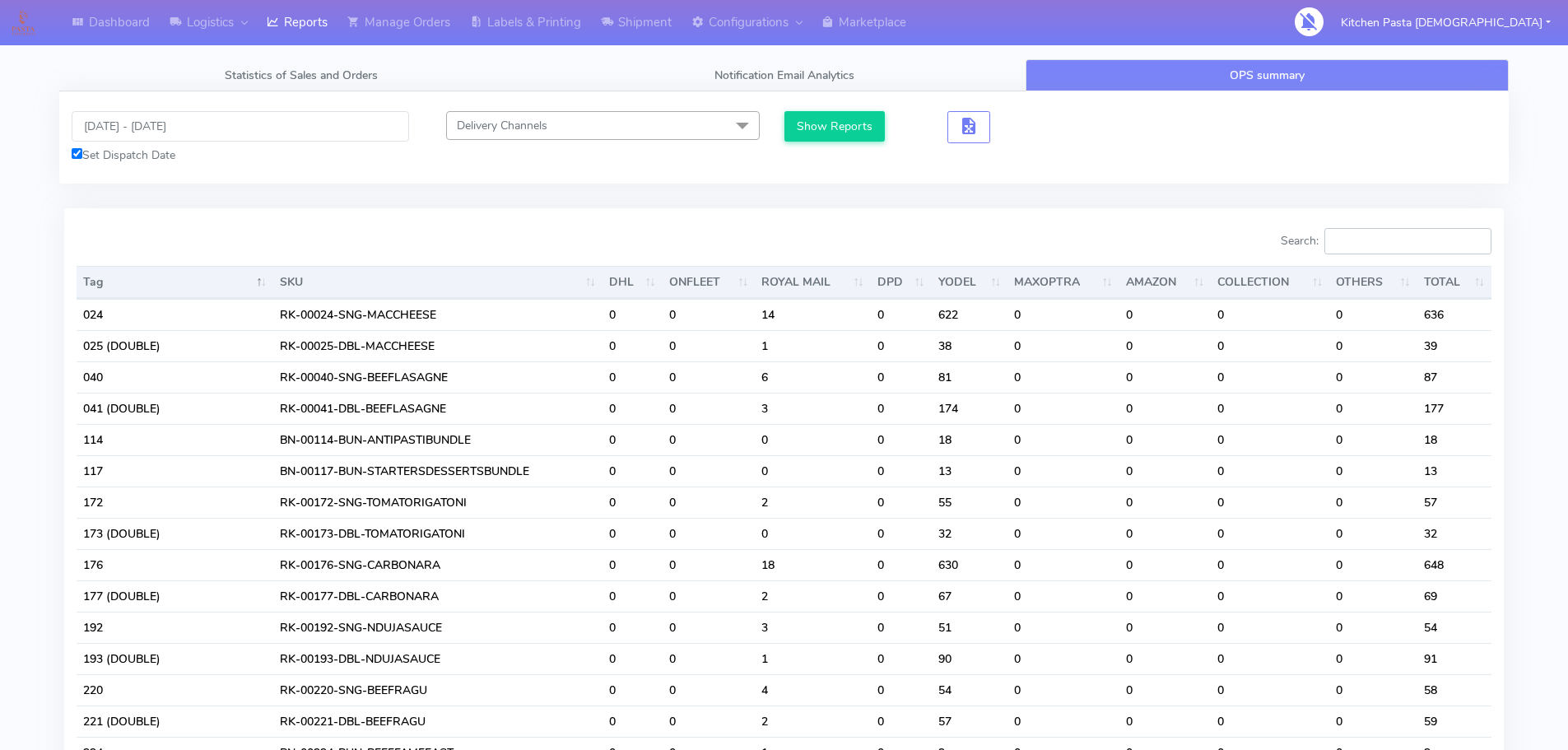
click at [1366, 242] on input "Search:" at bounding box center [1408, 241] width 167 height 26
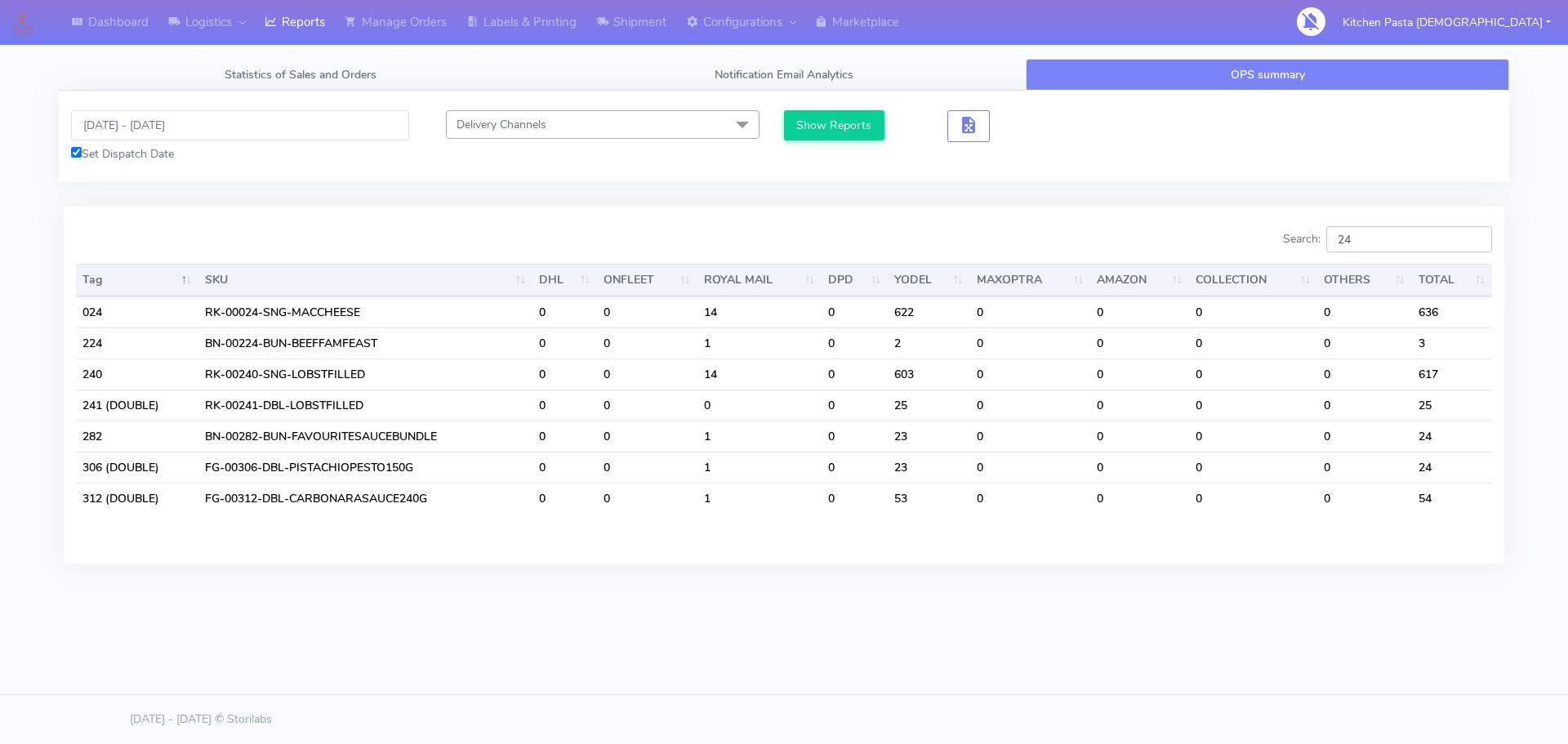
type input "2"
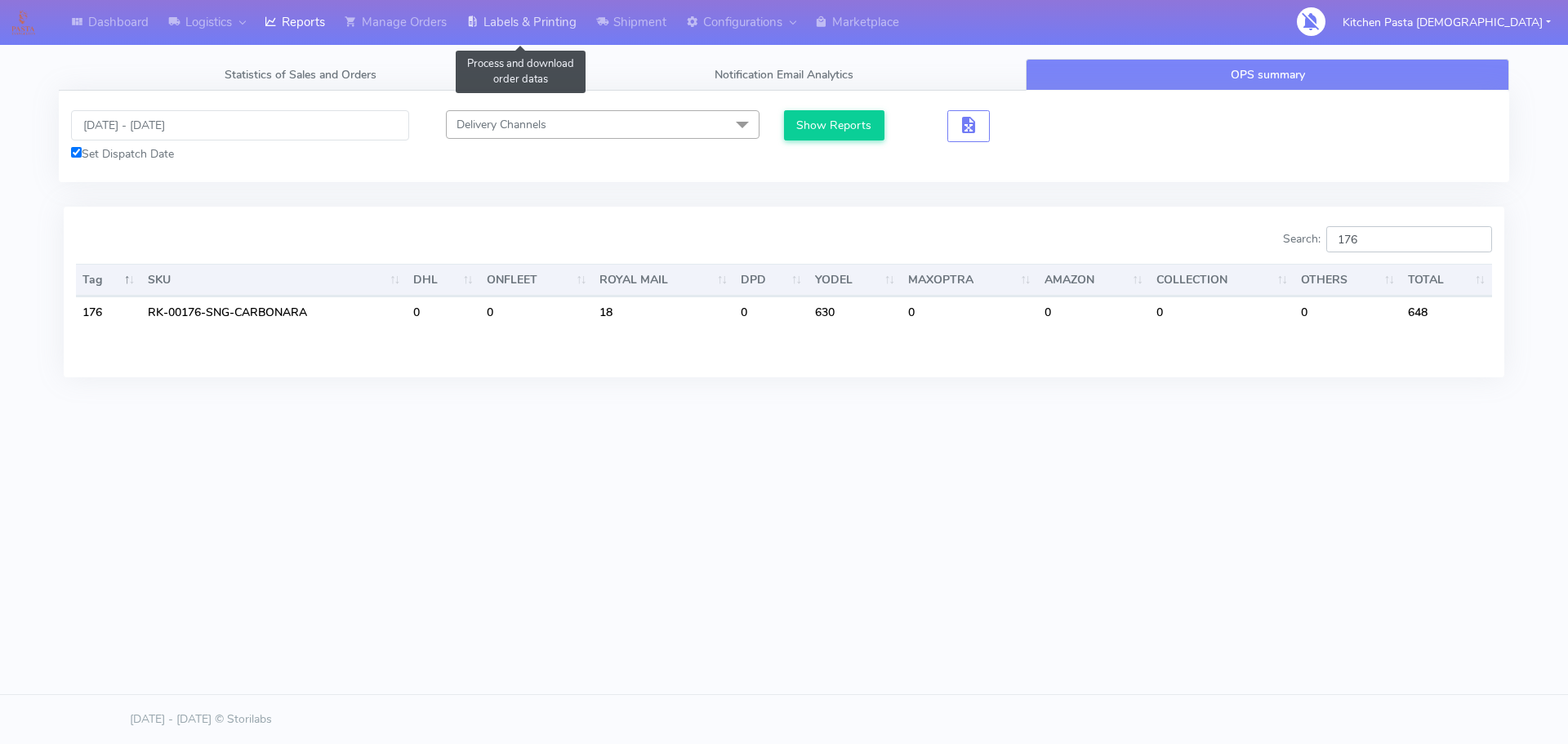
type input "176"
click at [506, 25] on link "Labels & Printing" at bounding box center [521, 22] width 130 height 45
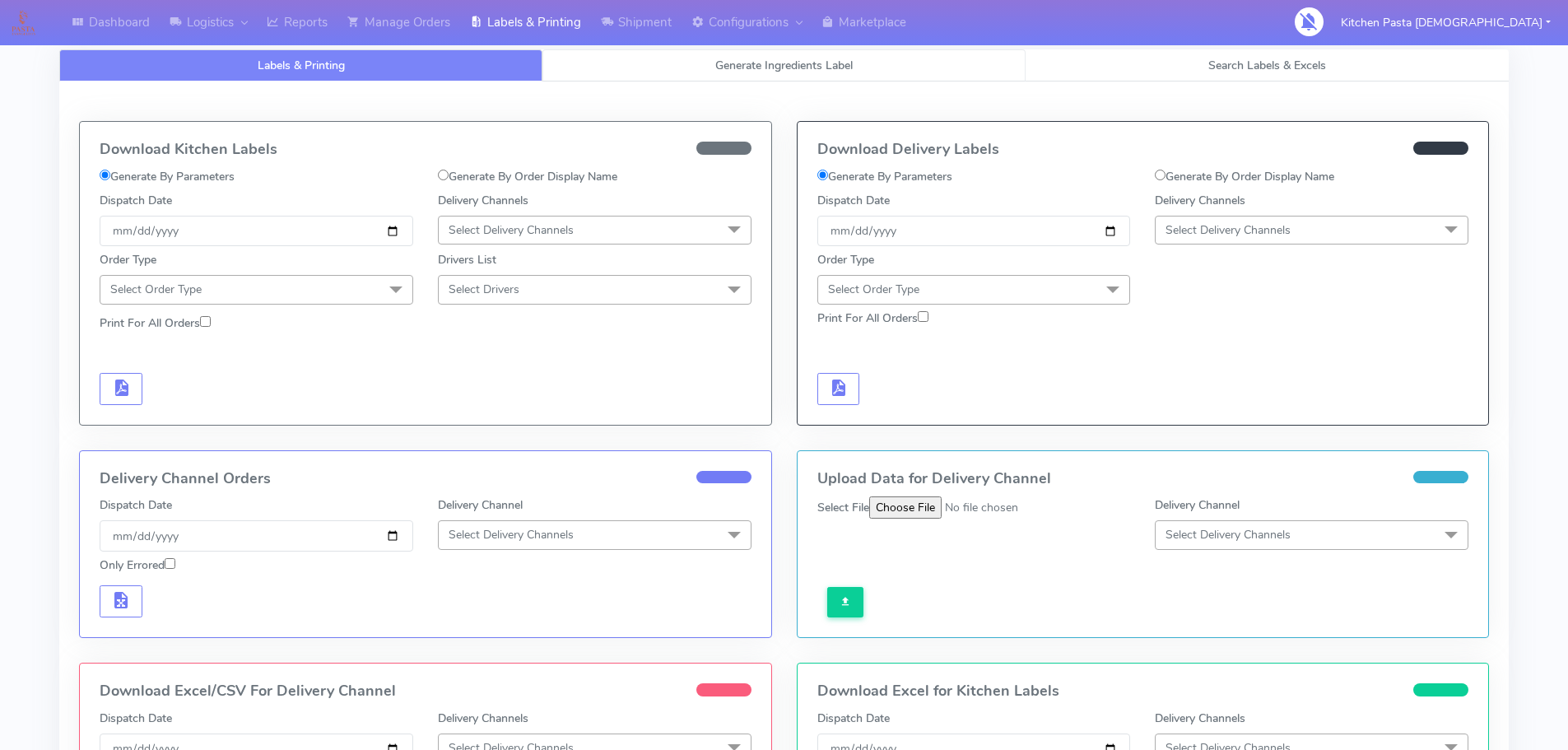
click at [733, 67] on span "Generate Ingredients Label" at bounding box center [784, 65] width 138 height 16
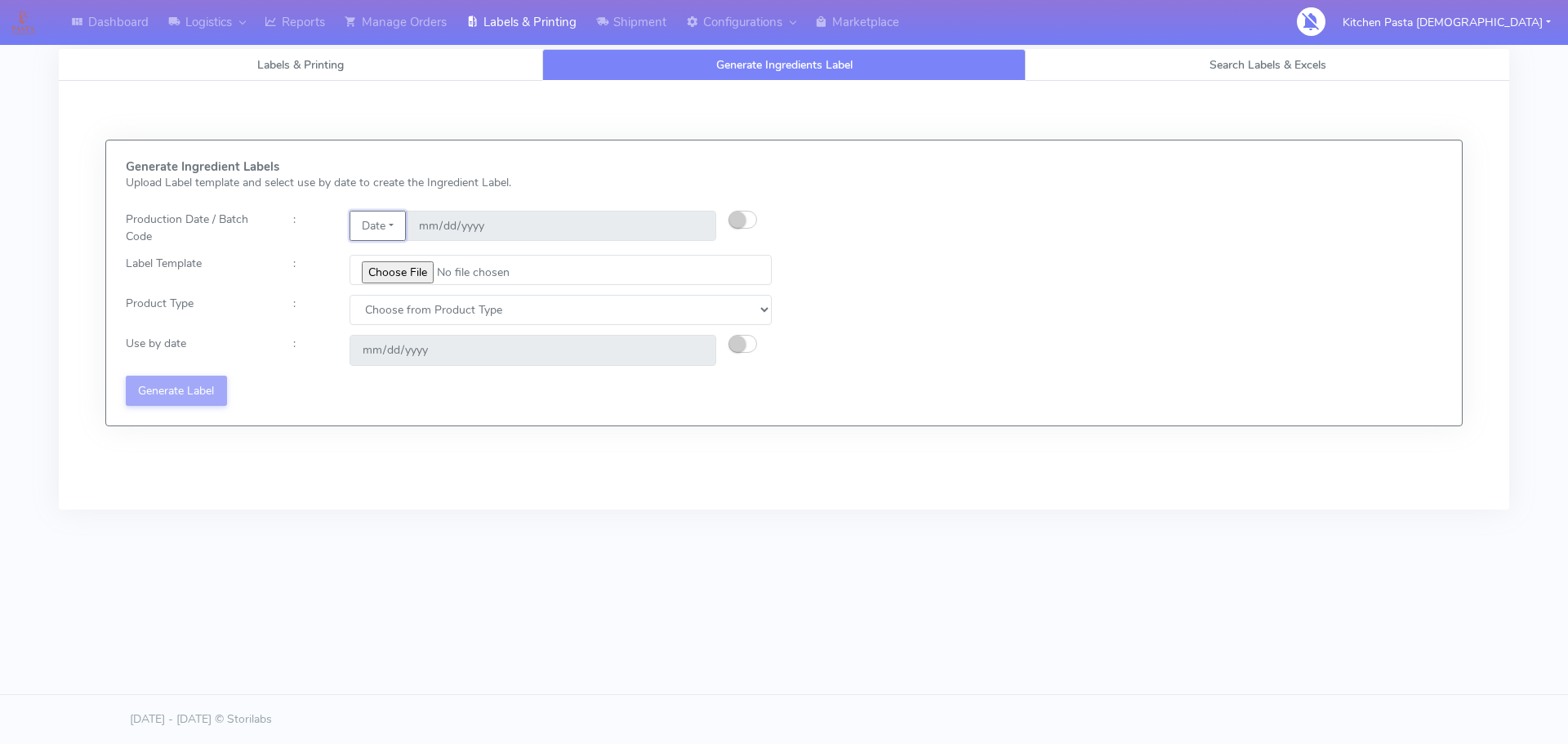
click at [387, 230] on button "Date" at bounding box center [377, 225] width 56 height 30
click at [432, 251] on link "Code" at bounding box center [415, 258] width 129 height 27
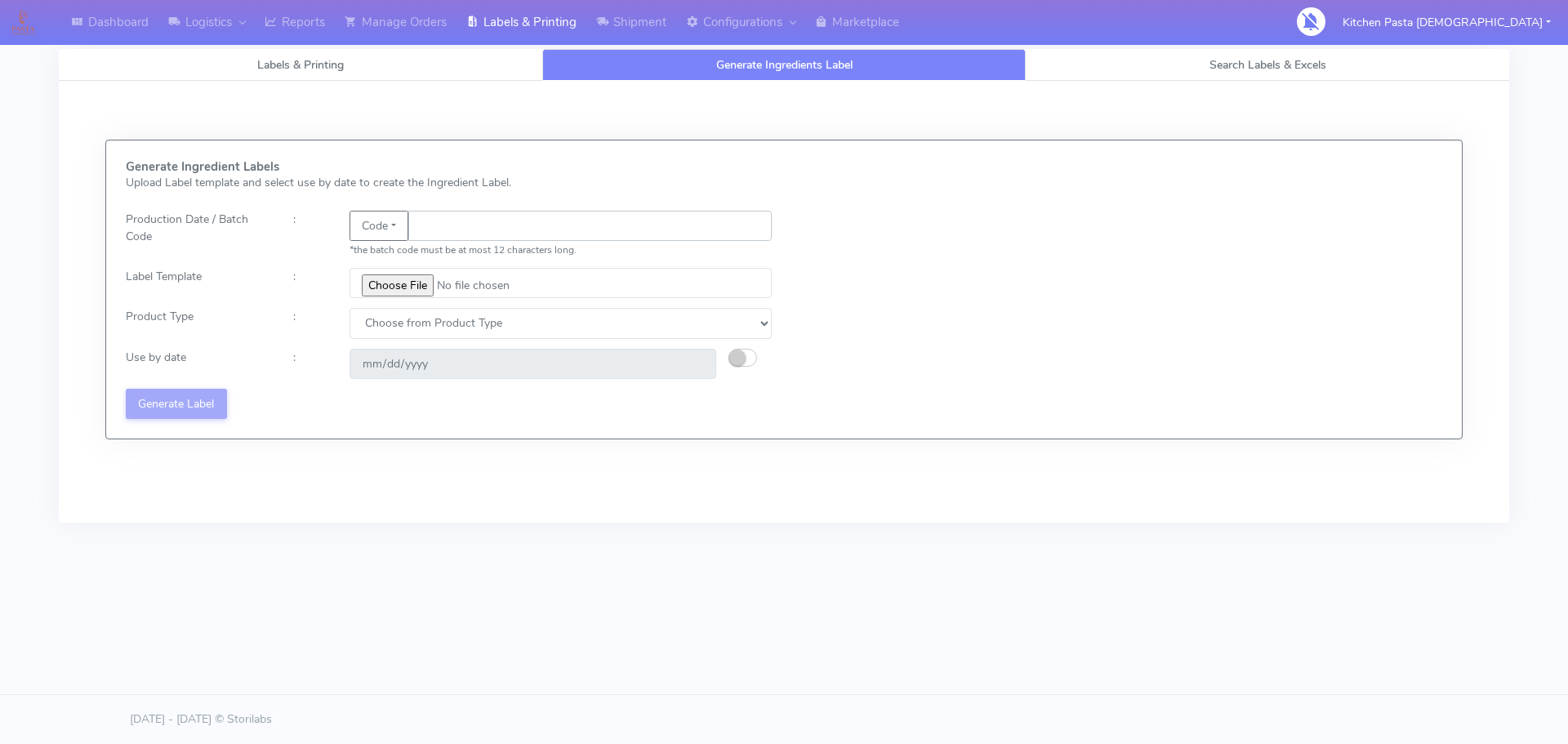
click at [442, 230] on input "text" at bounding box center [590, 225] width 363 height 30
type input "25247"
click at [373, 292] on input "file" at bounding box center [561, 282] width 422 height 30
type input "C:\fakepath\Beef & Chianti Lasagne 1 v3.jpg"
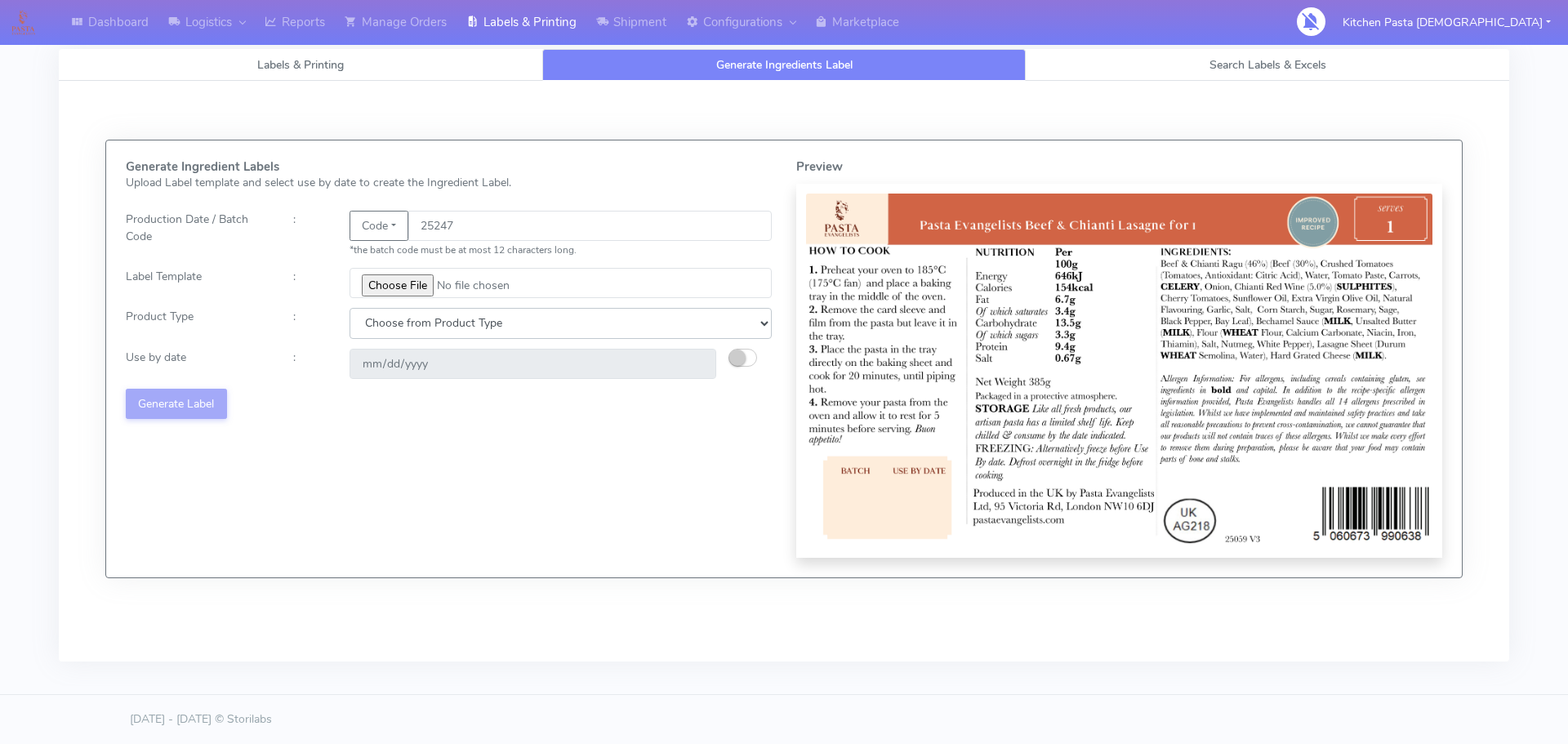
click at [415, 324] on select "Choose from Product Type ECOM ERETAIL CIRCULAR CIRC_DESERTS LASAGNE" at bounding box center [561, 323] width 422 height 30
select select "4"
click at [350, 308] on select "Choose from Product Type ECOM ERETAIL CIRCULAR CIRC_DESERTS LASAGNE" at bounding box center [561, 323] width 422 height 30
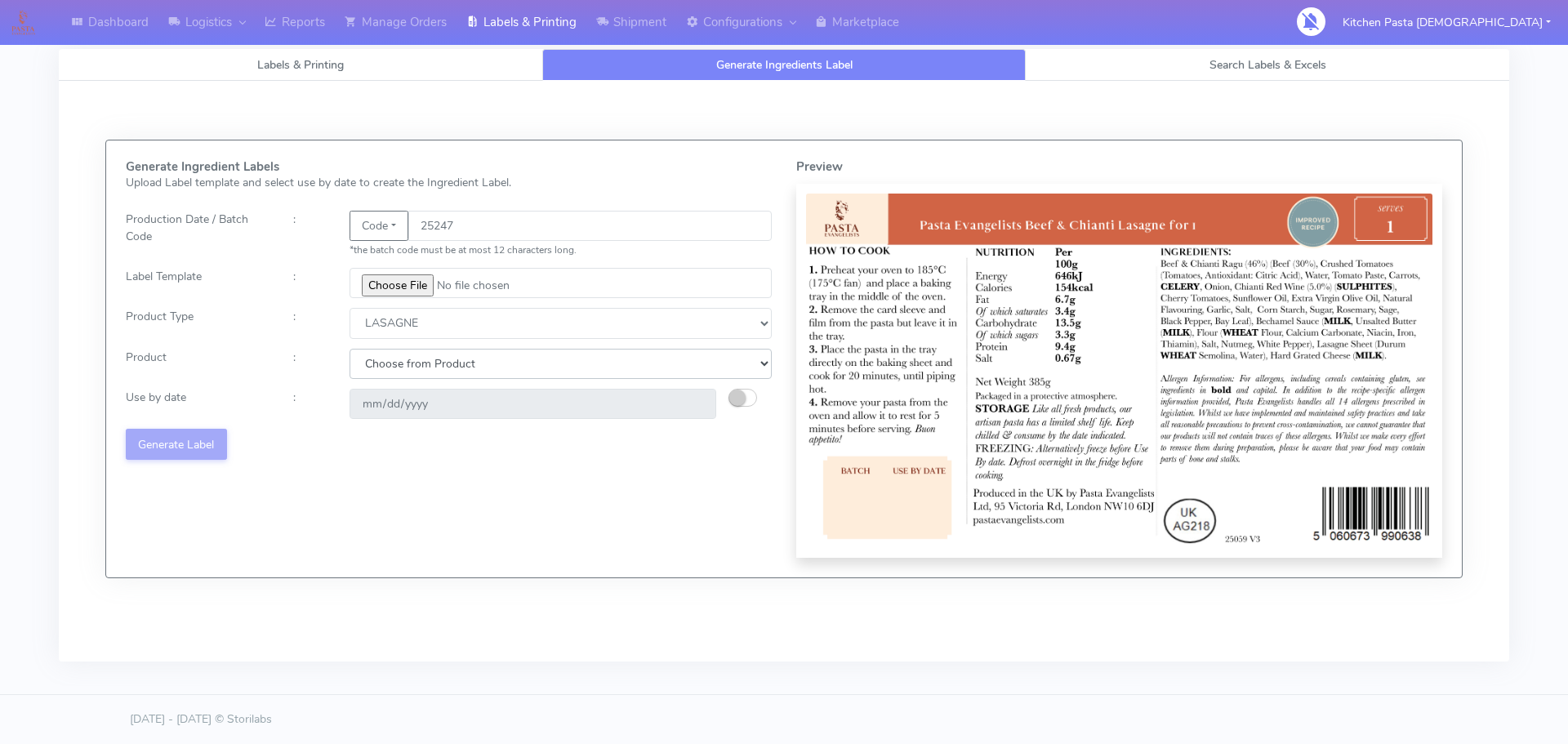
drag, startPoint x: 410, startPoint y: 361, endPoint x: 410, endPoint y: 372, distance: 11.0
click at [410, 361] on select "Choose from Product LASAGNE" at bounding box center [561, 363] width 422 height 30
select select "0"
click at [350, 348] on select "Choose from Product LASAGNE" at bounding box center [561, 363] width 422 height 30
click at [744, 396] on small "button" at bounding box center [738, 397] width 17 height 17
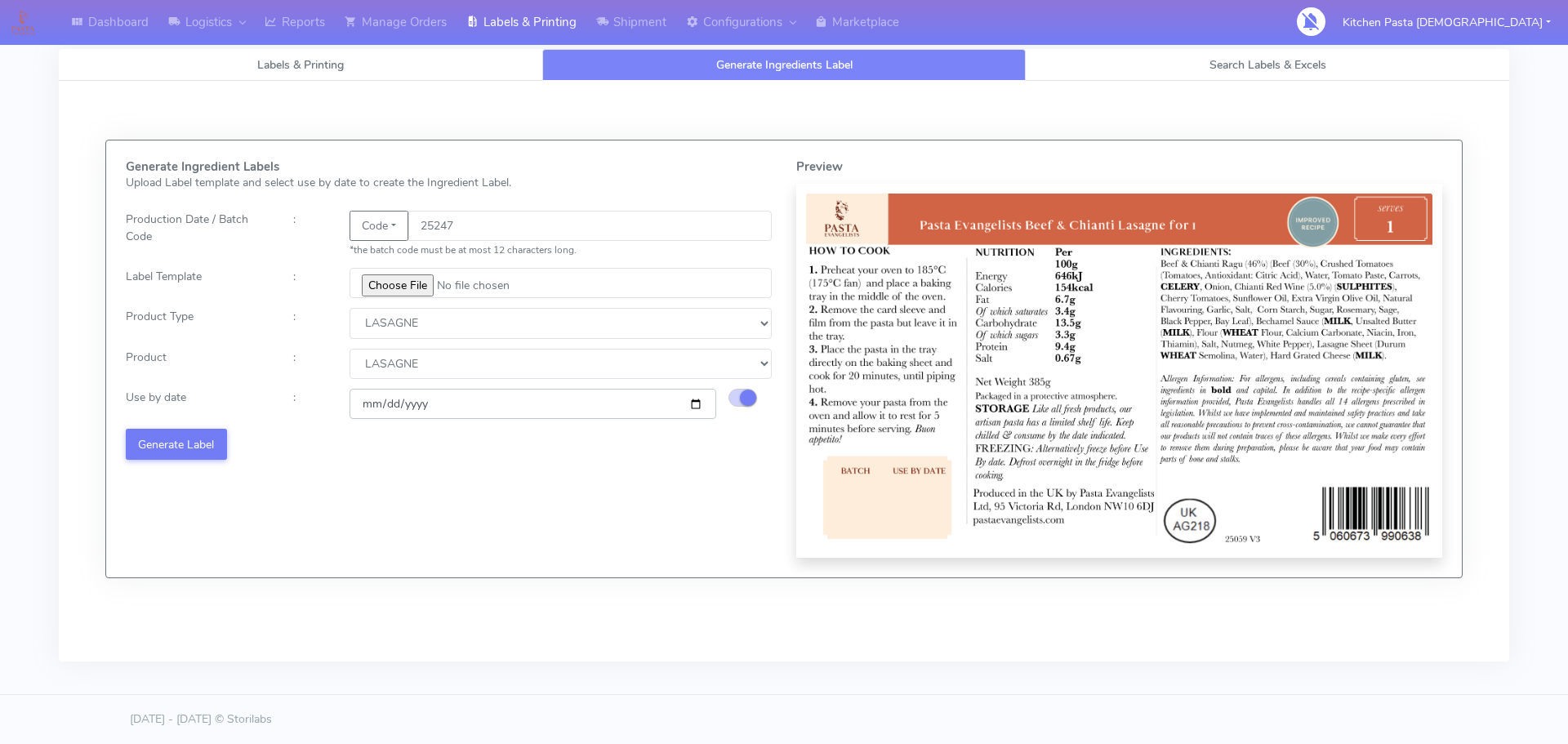
click at [691, 404] on input "[DATE]" at bounding box center [533, 404] width 367 height 30
type input "[DATE]"
click at [189, 443] on button "Generate Label" at bounding box center [176, 443] width 101 height 30
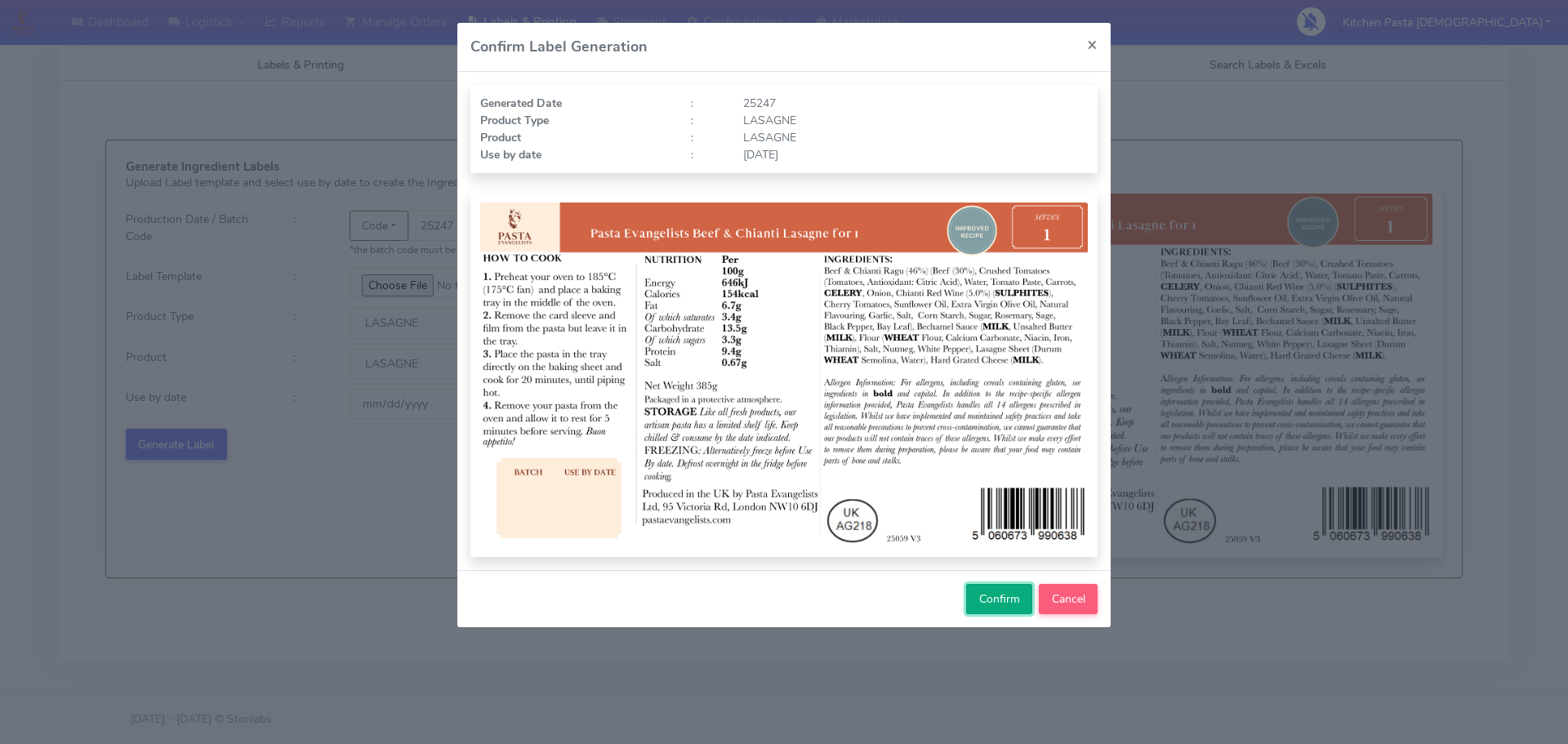
click at [990, 607] on button "Confirm" at bounding box center [1000, 598] width 66 height 30
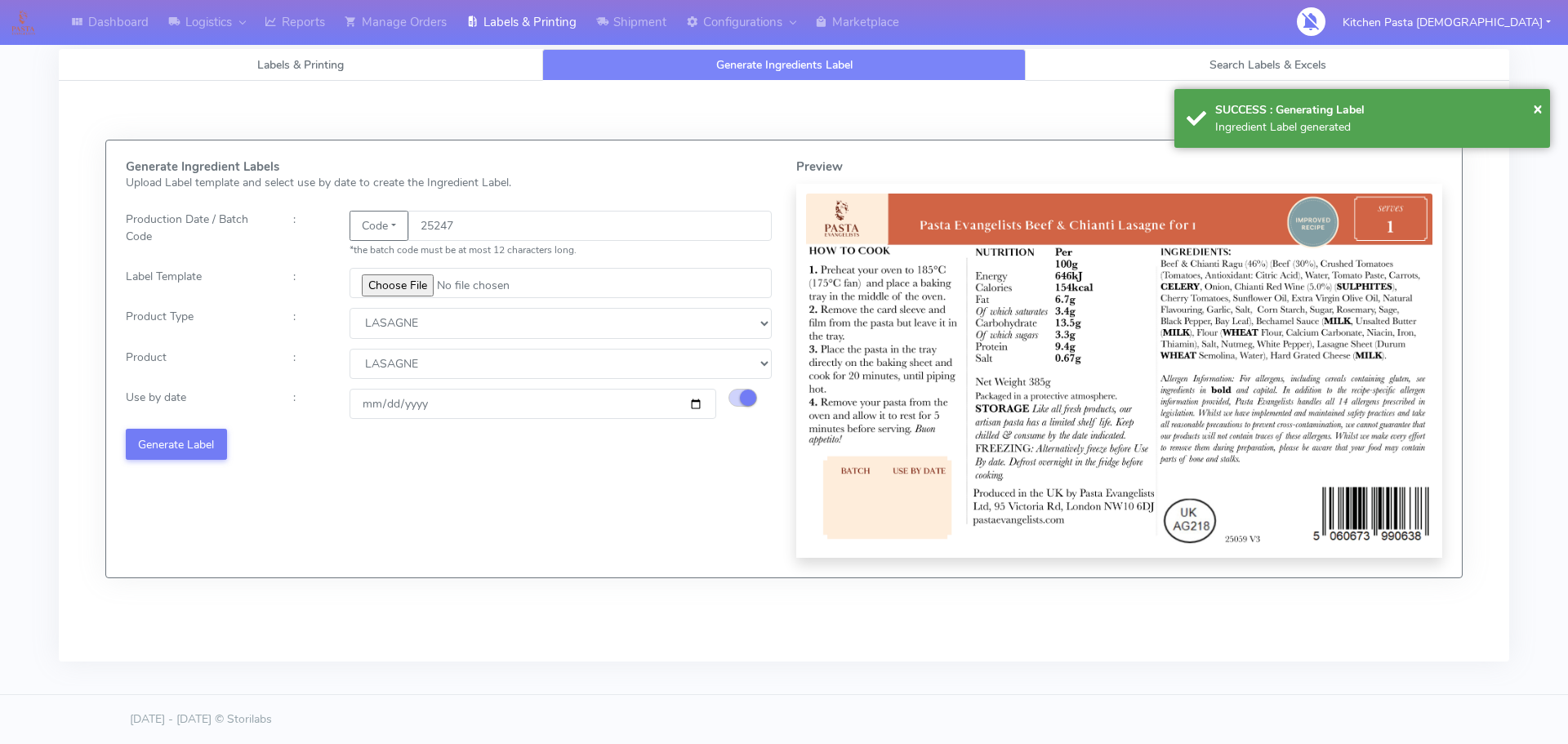
select select
